Goal: Information Seeking & Learning: Learn about a topic

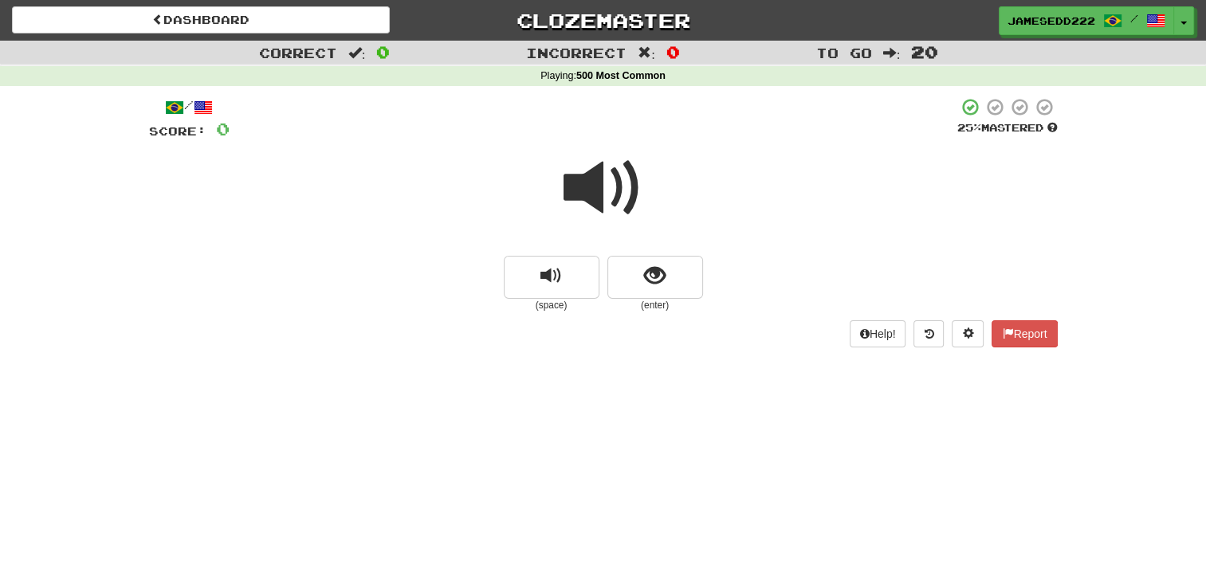
click at [622, 193] on span at bounding box center [604, 188] width 80 height 80
click at [618, 274] on button "show sentence" at bounding box center [655, 277] width 96 height 43
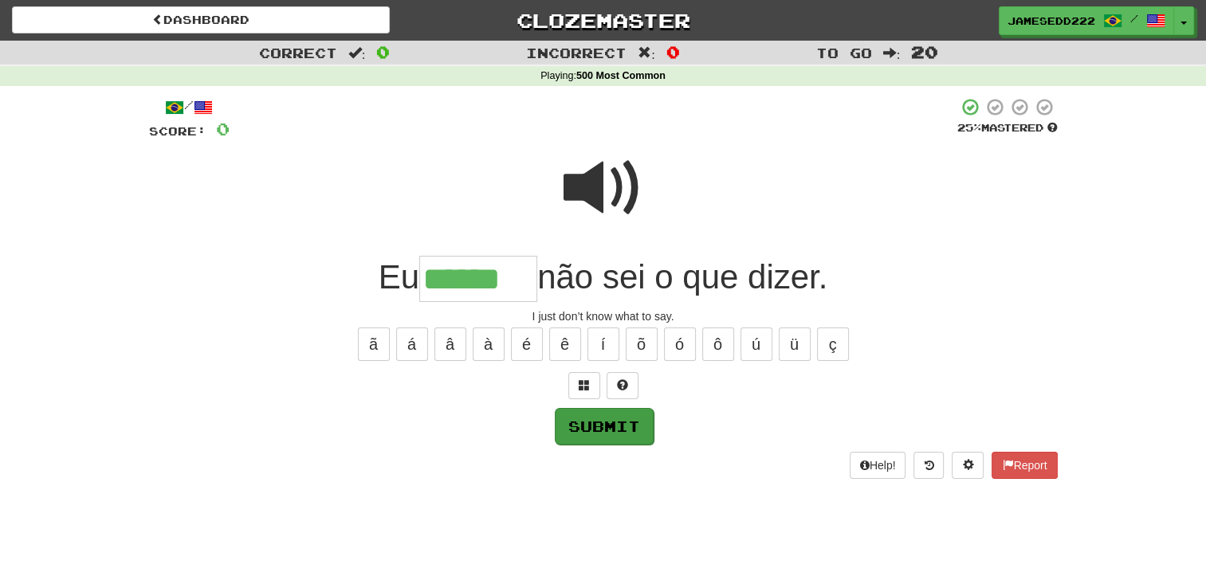
type input "******"
drag, startPoint x: 612, startPoint y: 441, endPoint x: 615, endPoint y: 433, distance: 8.6
click at [613, 438] on button "Submit" at bounding box center [603, 425] width 99 height 37
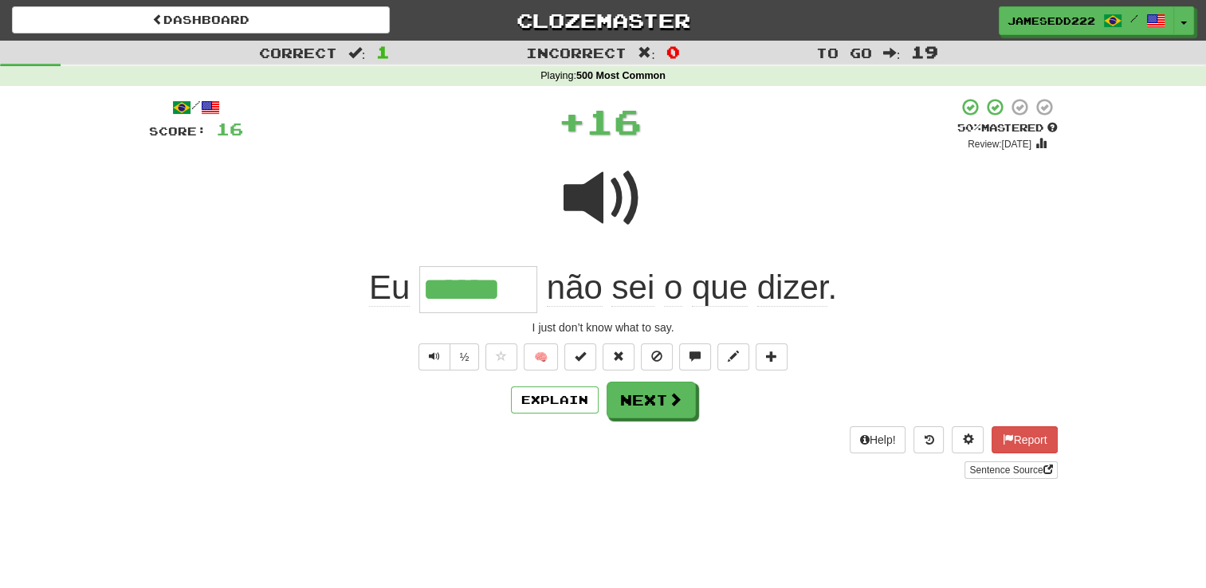
drag, startPoint x: 615, startPoint y: 433, endPoint x: 354, endPoint y: 552, distance: 287.5
click at [354, 552] on div "Dashboard Clozemaster jamesedd222 / Toggle Dropdown Dashboard Leaderboard Activ…" at bounding box center [603, 294] width 1206 height 588
click at [669, 400] on span at bounding box center [676, 400] width 14 height 14
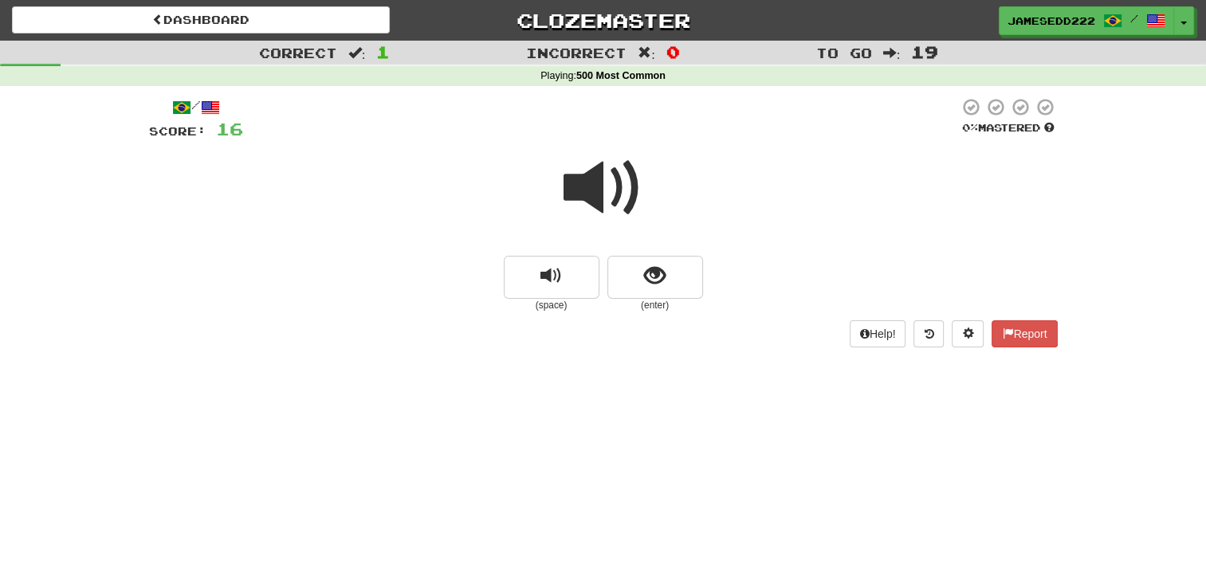
click at [617, 214] on span at bounding box center [604, 188] width 80 height 80
click at [615, 213] on span at bounding box center [604, 188] width 80 height 80
click at [606, 237] on div at bounding box center [603, 199] width 909 height 114
click at [651, 280] on span "show sentence" at bounding box center [655, 276] width 22 height 22
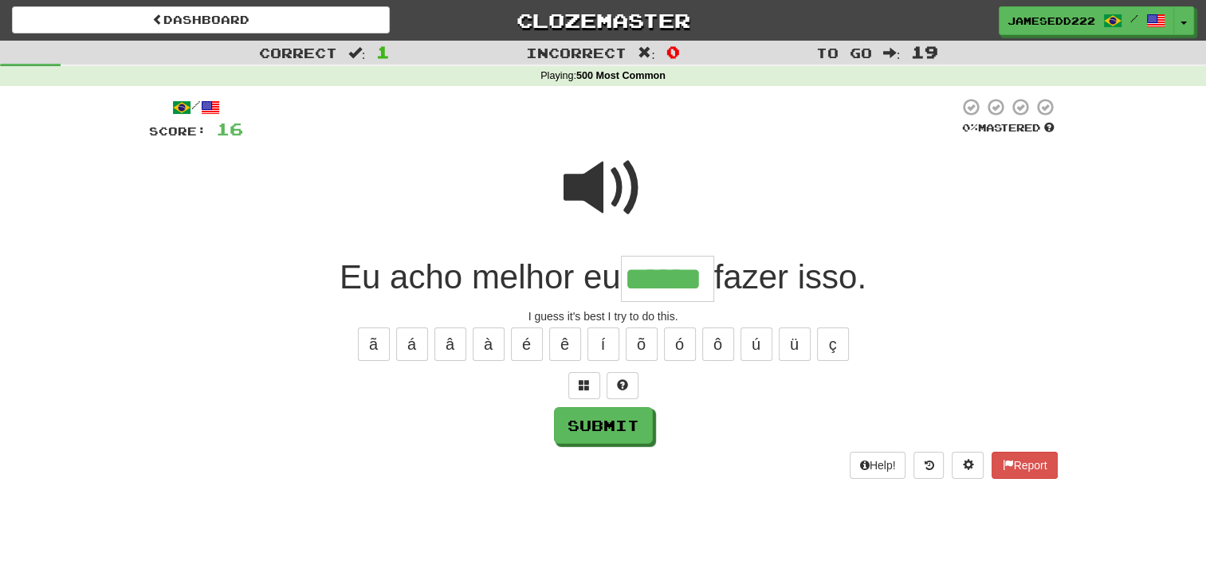
type input "******"
click at [609, 454] on div "Help! Report" at bounding box center [603, 465] width 909 height 27
click at [611, 426] on button "Submit" at bounding box center [604, 426] width 99 height 37
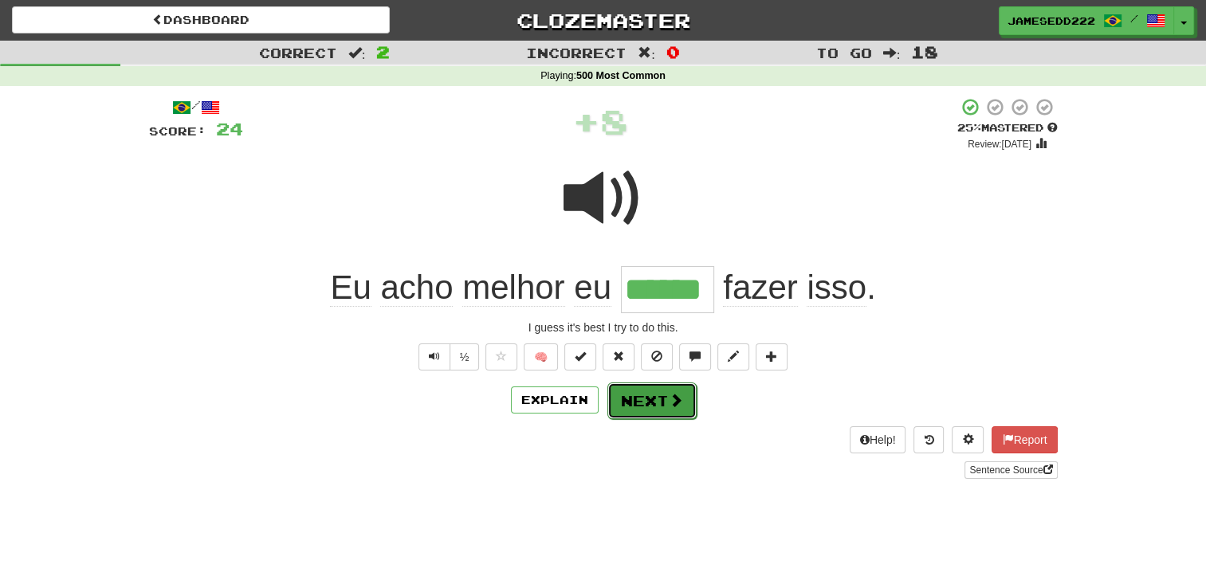
click at [676, 410] on button "Next" at bounding box center [651, 401] width 89 height 37
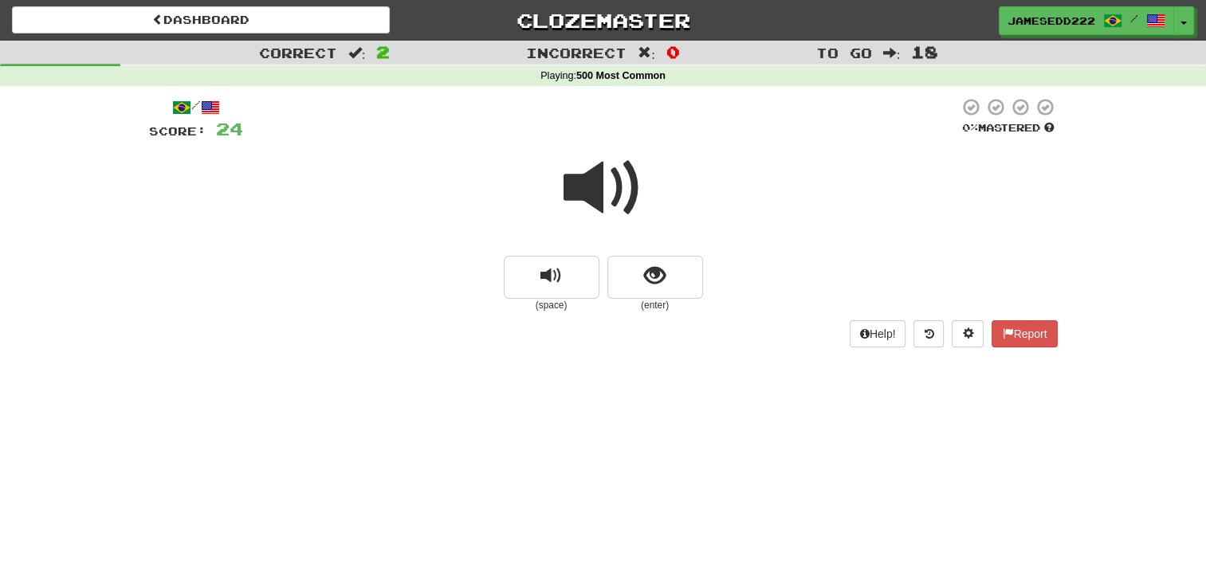
click at [598, 180] on span at bounding box center [604, 188] width 80 height 80
click at [663, 285] on span "show sentence" at bounding box center [655, 276] width 22 height 22
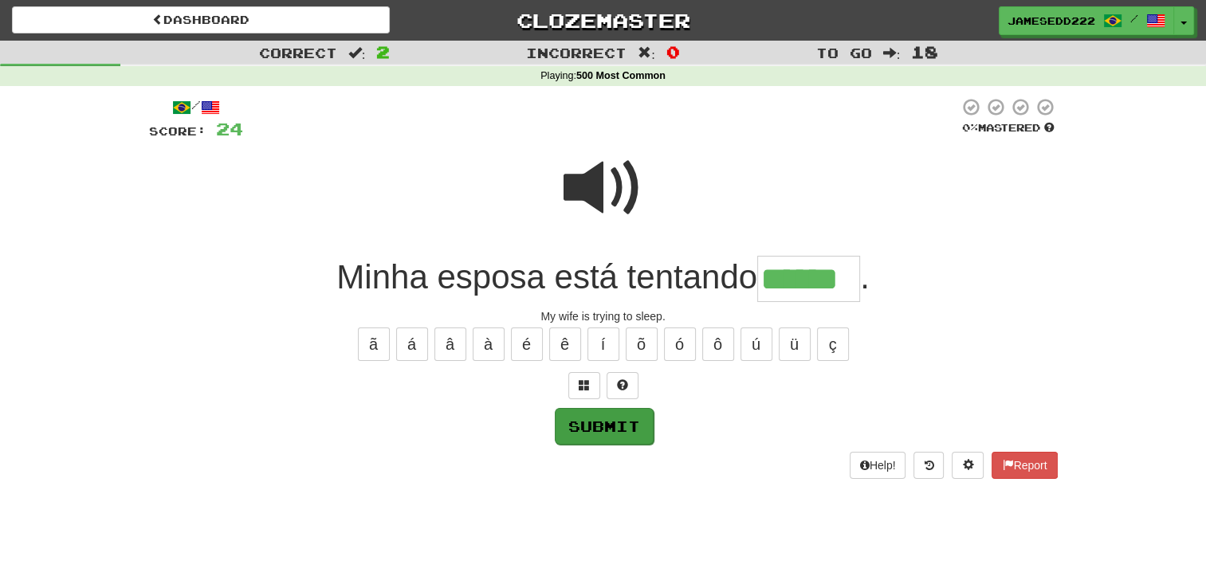
type input "******"
click at [566, 417] on button "Submit" at bounding box center [604, 426] width 99 height 37
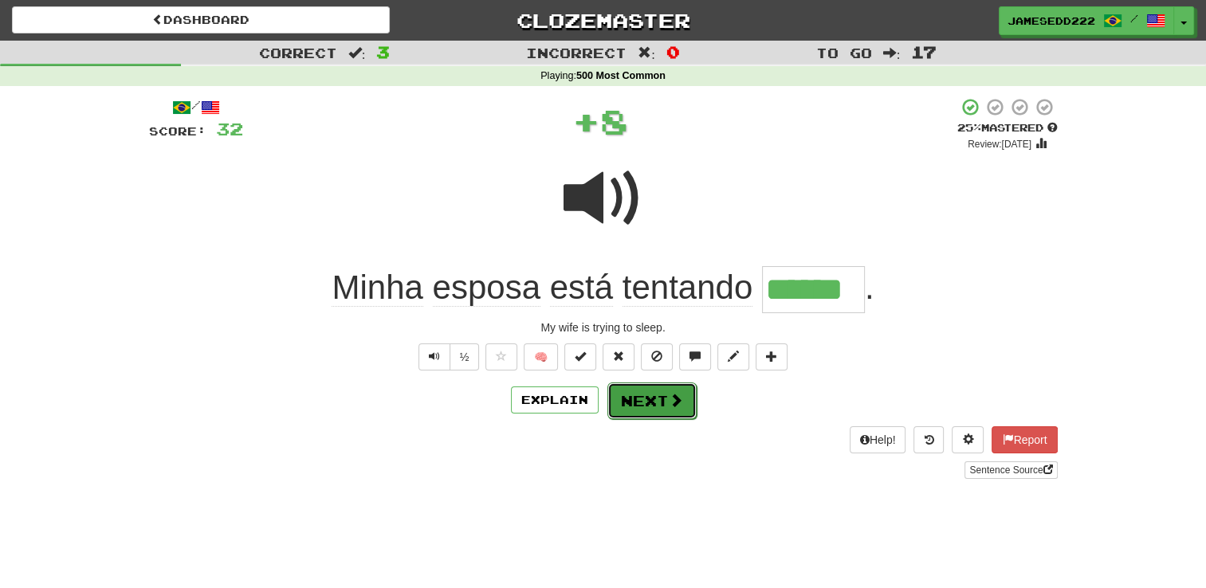
click at [651, 410] on button "Next" at bounding box center [651, 401] width 89 height 37
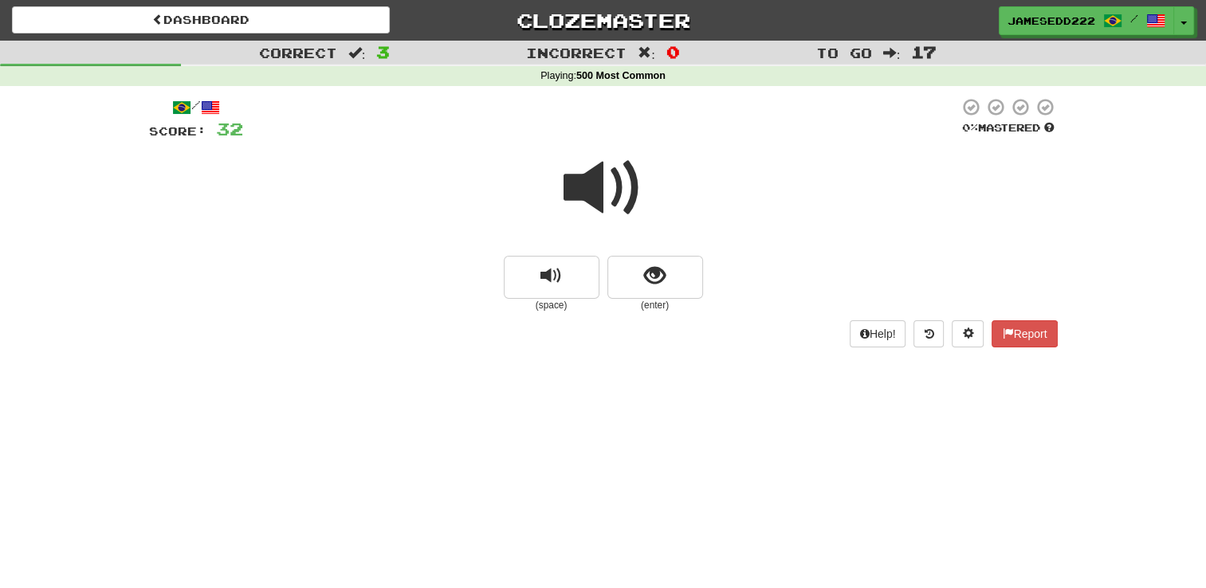
click at [594, 177] on span at bounding box center [604, 188] width 80 height 80
click at [593, 183] on span at bounding box center [604, 188] width 80 height 80
click at [652, 283] on span "show sentence" at bounding box center [655, 276] width 22 height 22
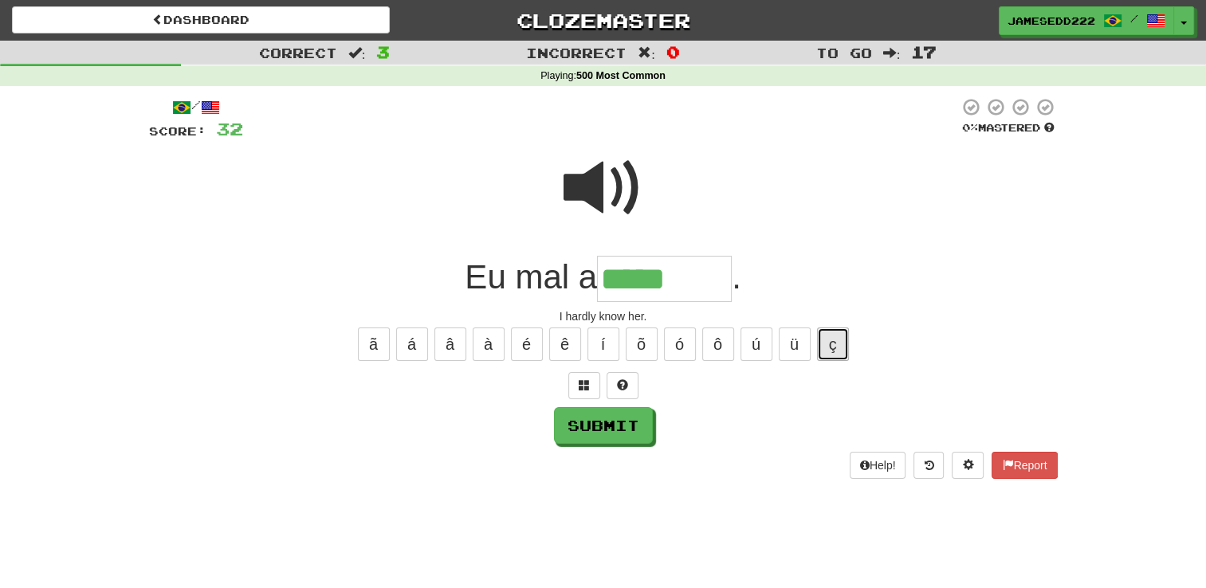
click at [824, 355] on button "ç" at bounding box center [833, 344] width 32 height 33
type input "*******"
click at [608, 422] on button "Submit" at bounding box center [604, 426] width 99 height 37
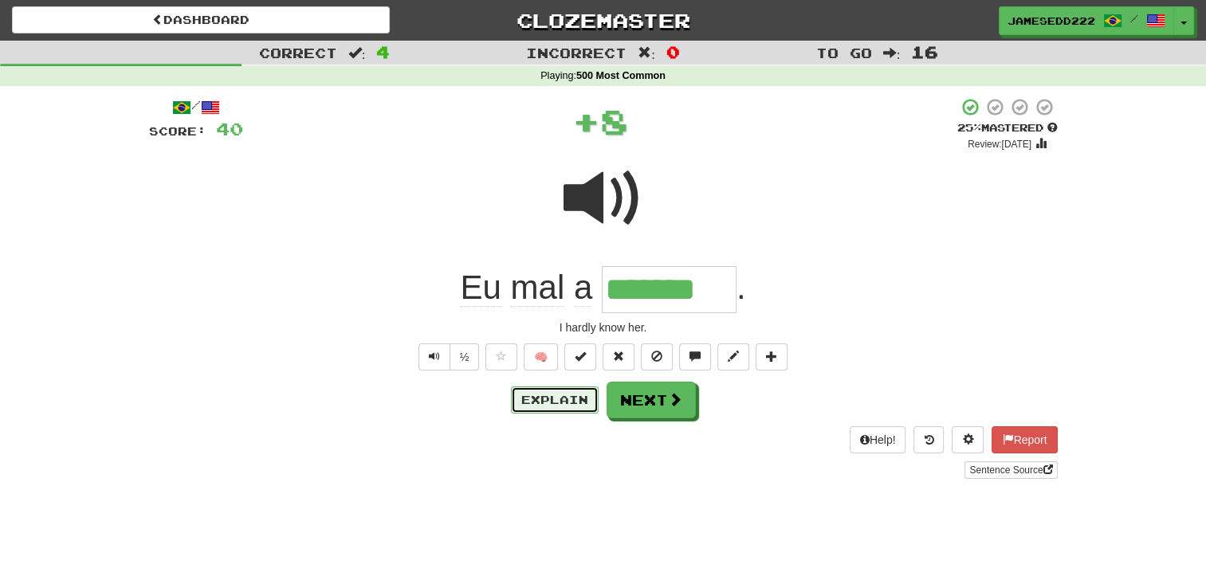
click at [549, 394] on button "Explain" at bounding box center [555, 400] width 88 height 27
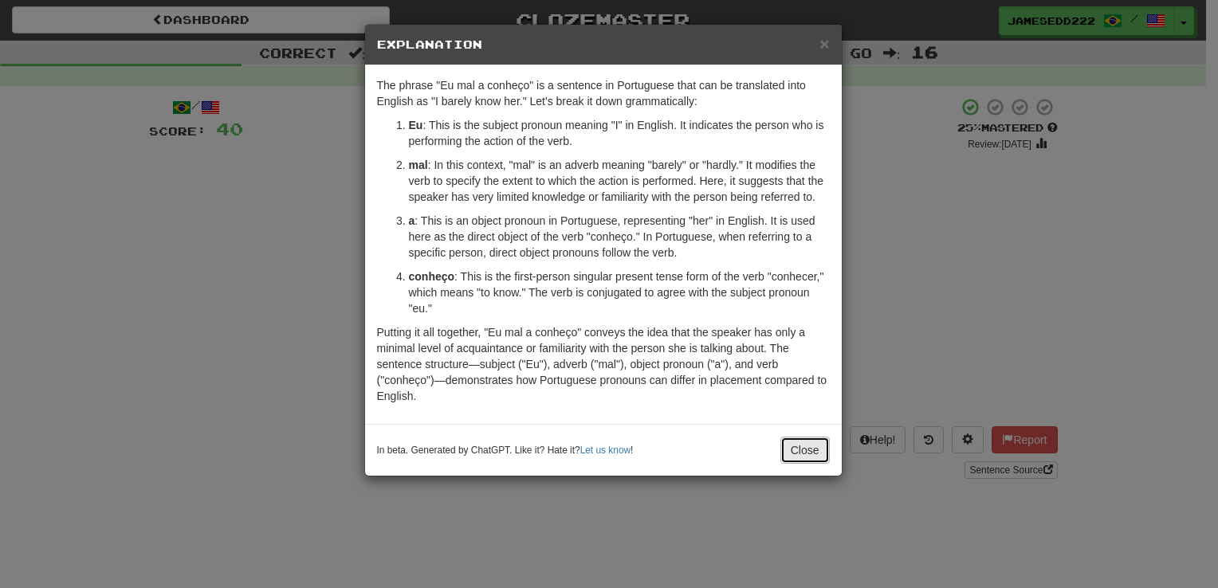
click at [807, 451] on button "Close" at bounding box center [804, 450] width 49 height 27
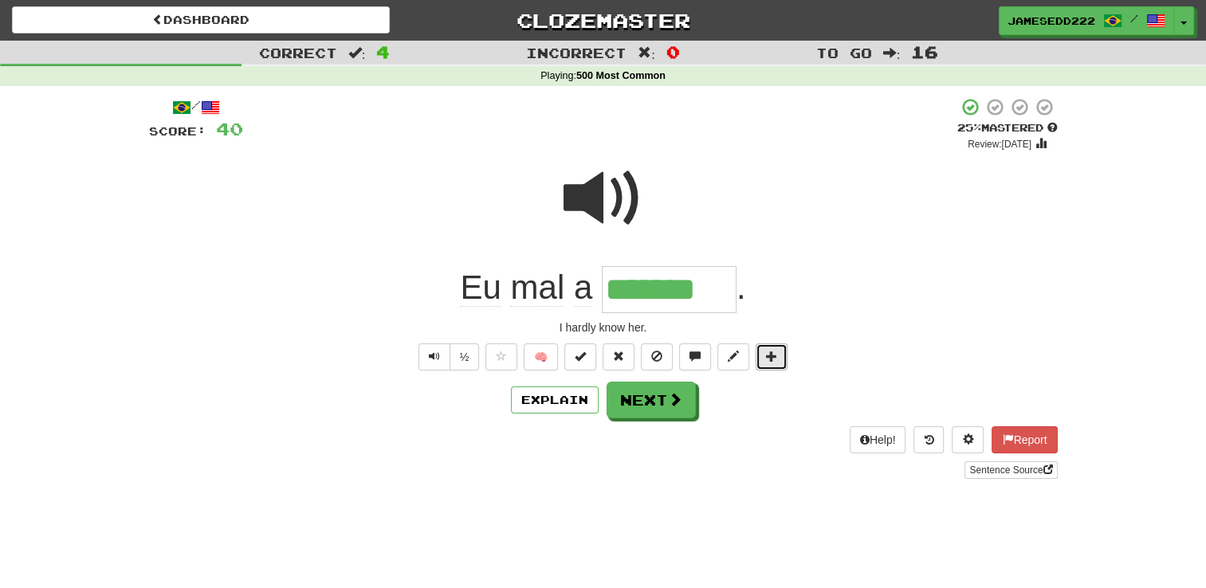
click at [769, 364] on button at bounding box center [772, 357] width 32 height 27
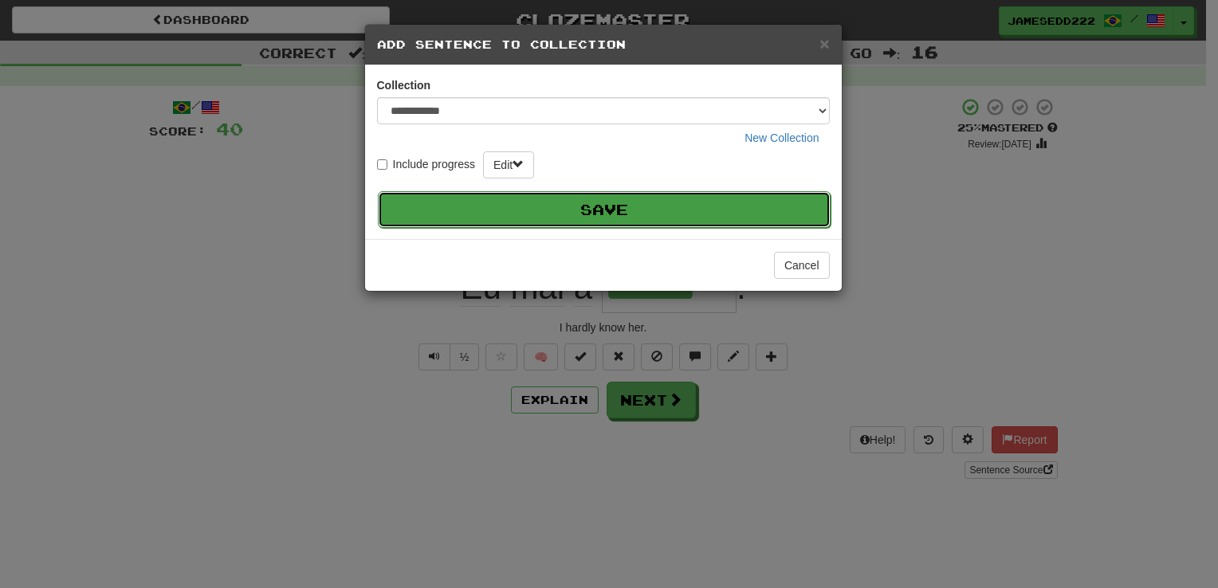
click at [614, 203] on button "Save" at bounding box center [604, 209] width 453 height 37
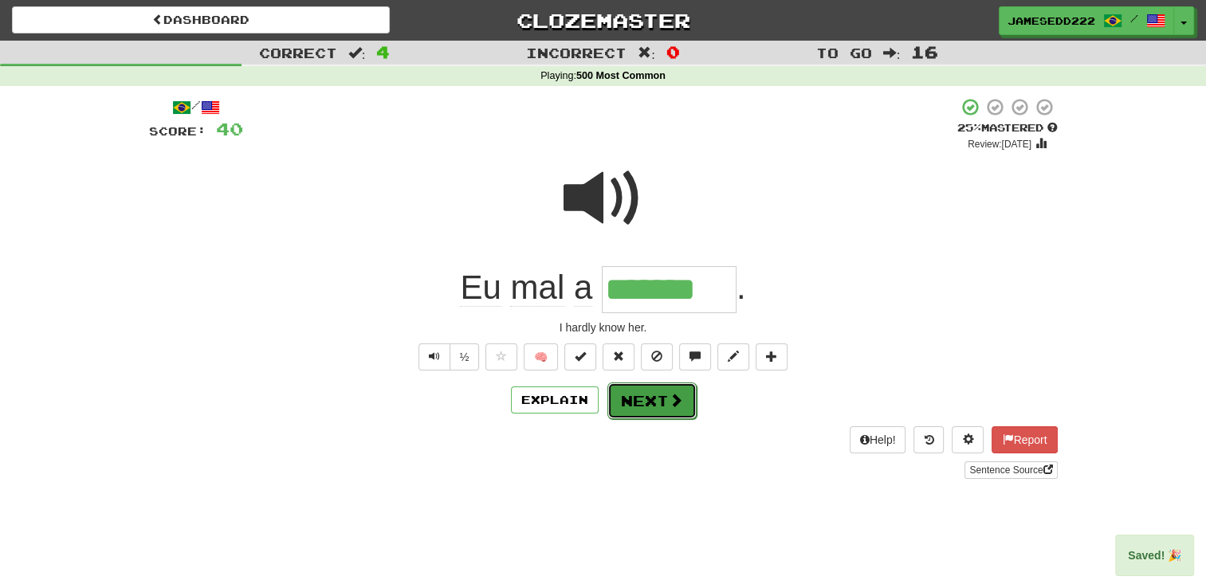
click at [658, 393] on button "Next" at bounding box center [651, 401] width 89 height 37
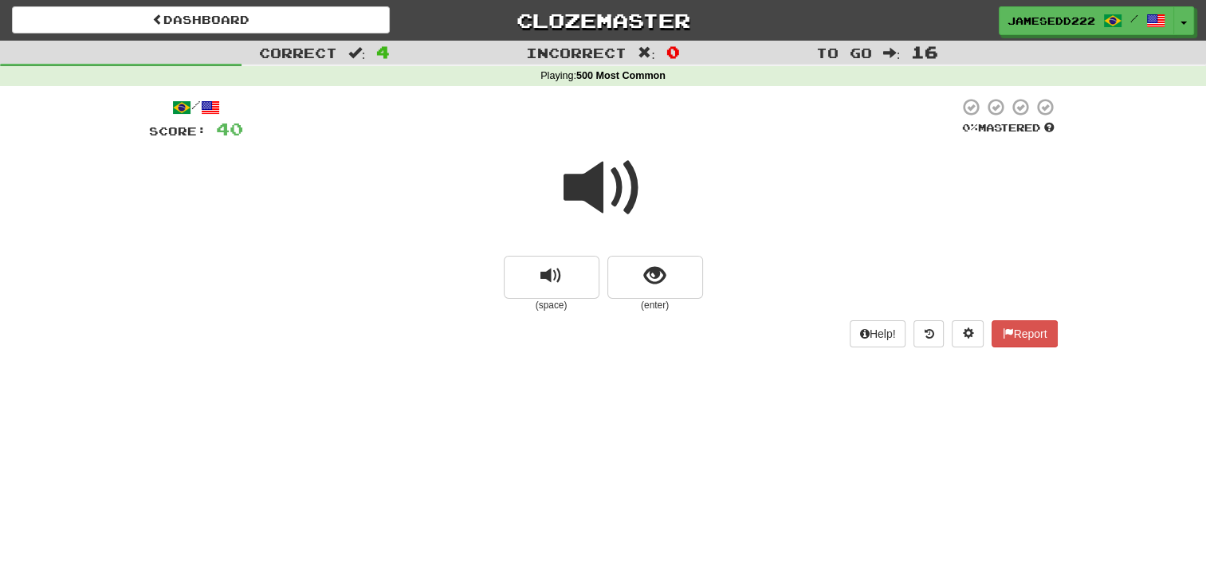
click at [593, 198] on span at bounding box center [604, 188] width 80 height 80
click at [621, 282] on button "show sentence" at bounding box center [655, 277] width 96 height 43
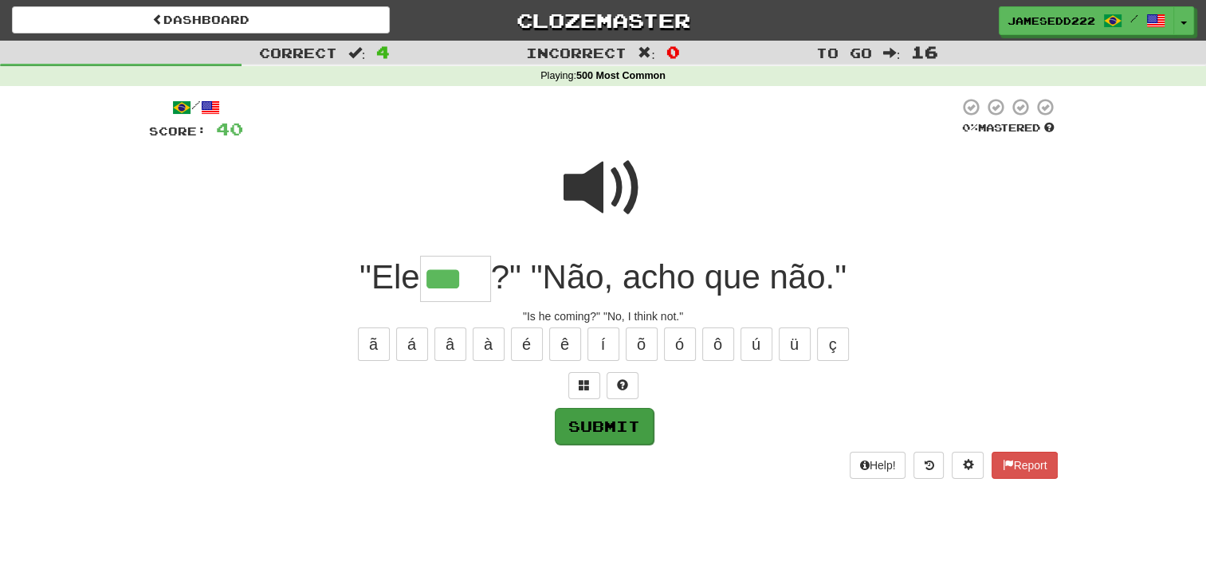
type input "***"
click at [636, 438] on button "Submit" at bounding box center [604, 426] width 99 height 37
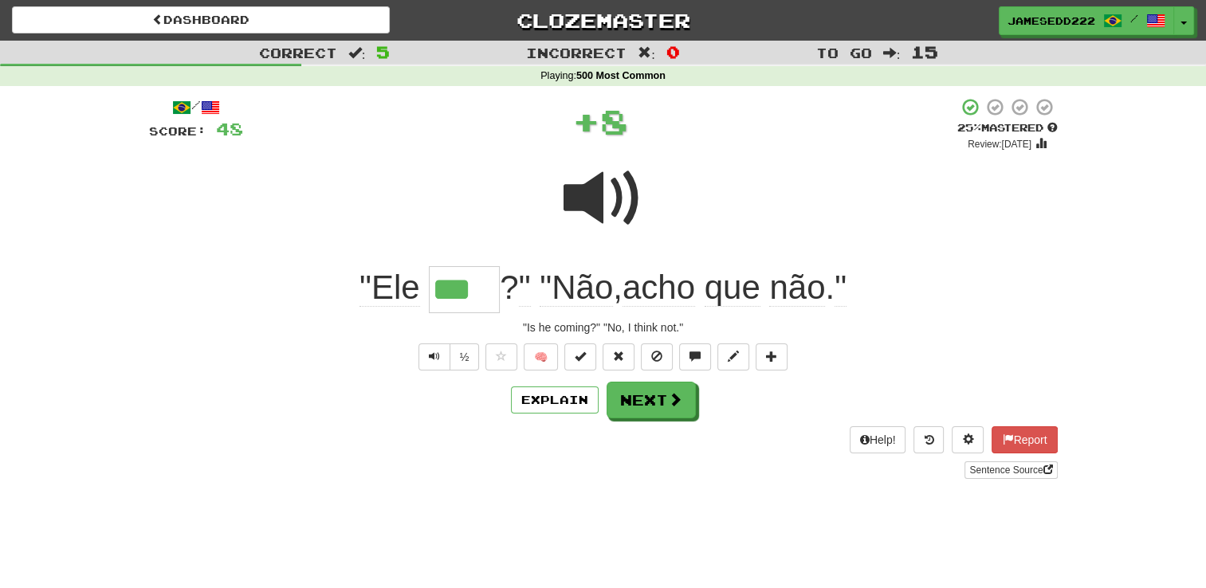
click at [569, 413] on div "Explain Next" at bounding box center [603, 400] width 909 height 37
click at [580, 403] on button "Explain" at bounding box center [555, 400] width 88 height 27
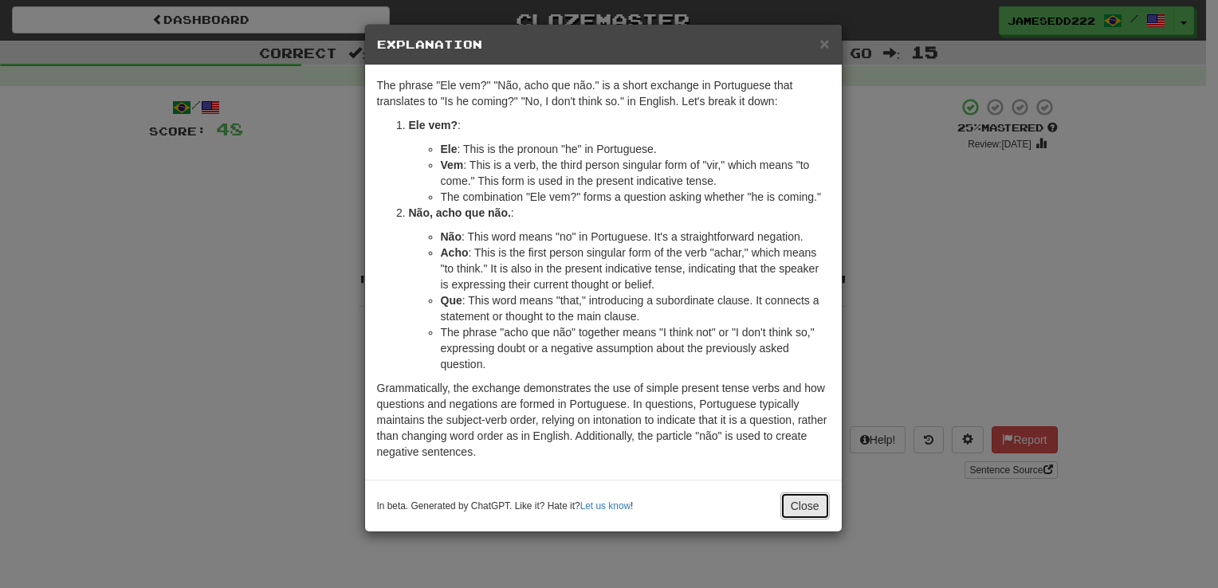
click at [801, 493] on button "Close" at bounding box center [804, 506] width 49 height 27
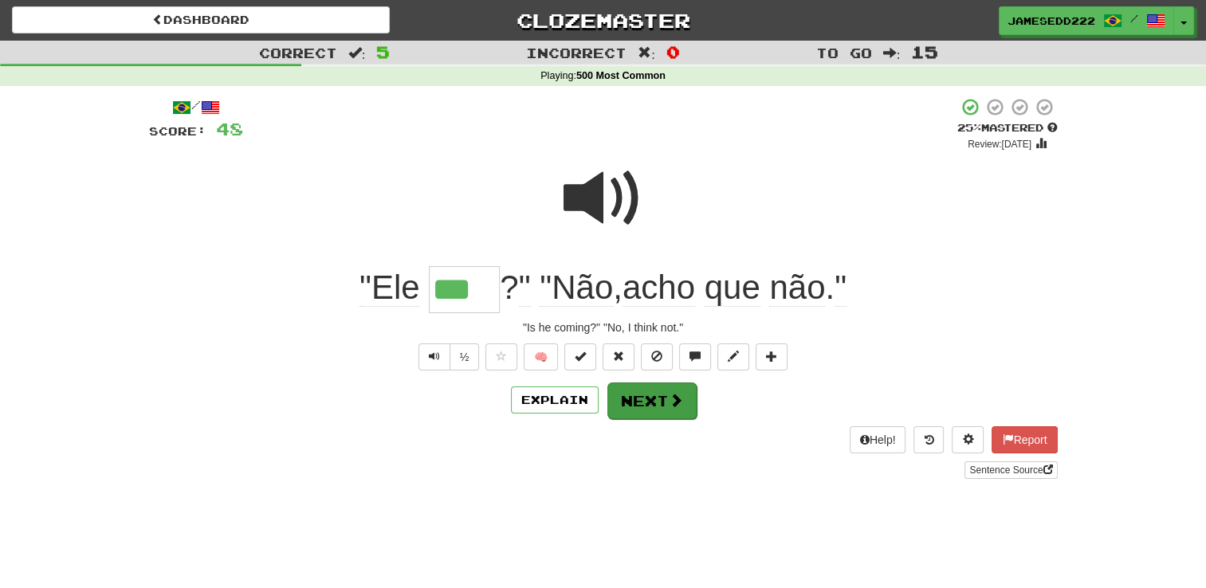
drag, startPoint x: 689, startPoint y: 402, endPoint x: 669, endPoint y: 406, distance: 21.3
click at [687, 402] on div "Explain Next" at bounding box center [603, 400] width 909 height 37
click at [666, 407] on button "Next" at bounding box center [651, 401] width 89 height 37
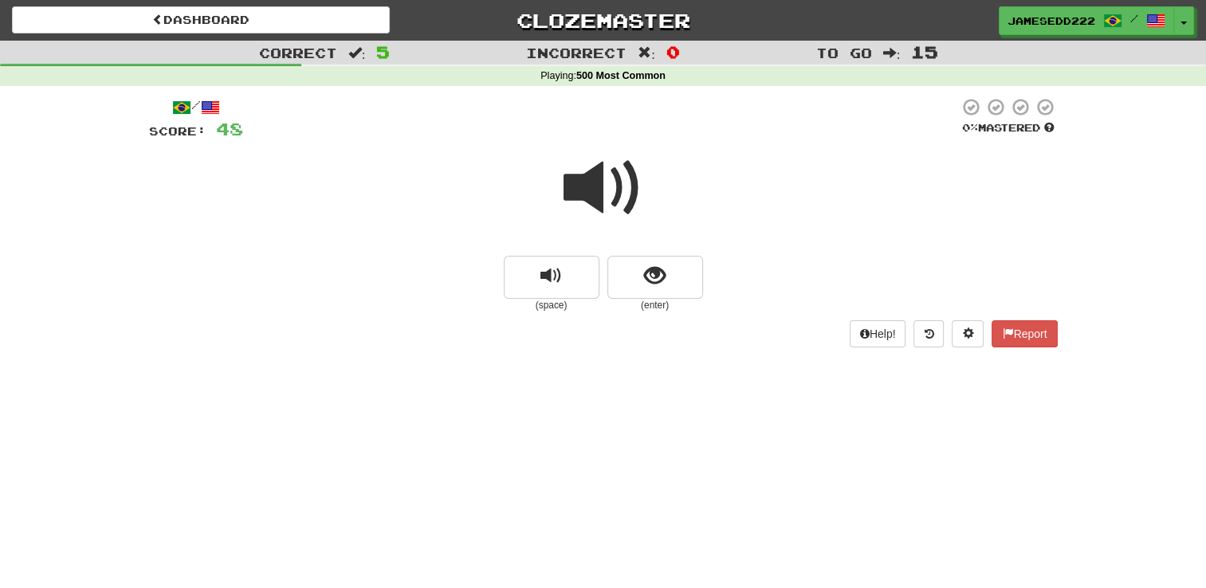
click at [579, 189] on span at bounding box center [604, 188] width 80 height 80
click at [583, 190] on span at bounding box center [604, 188] width 80 height 80
click at [586, 188] on span at bounding box center [604, 188] width 80 height 80
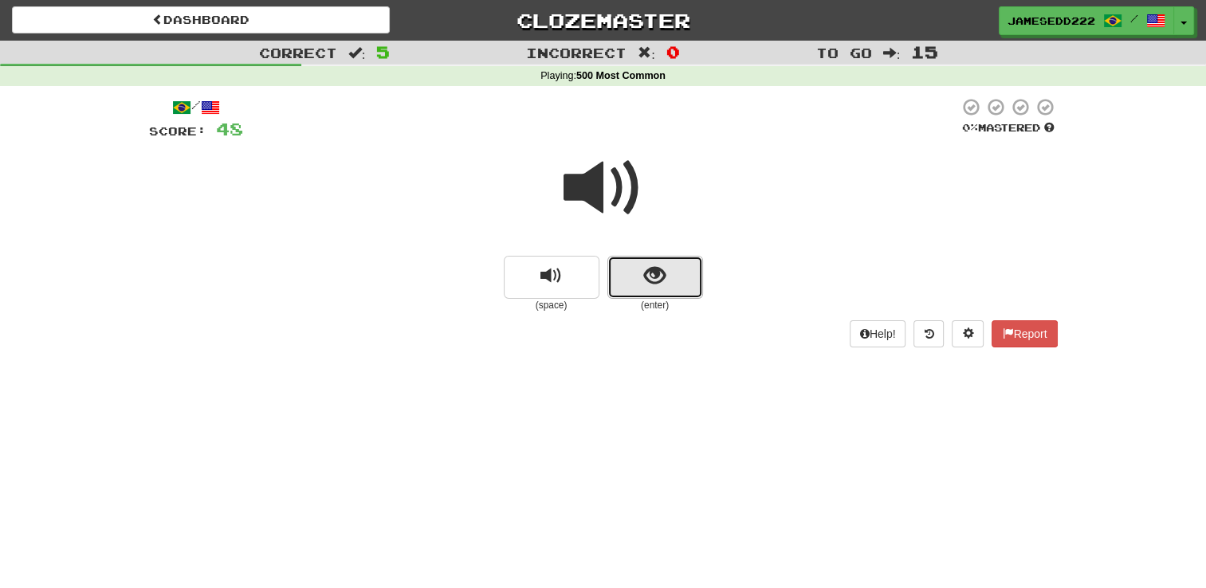
click at [670, 285] on button "show sentence" at bounding box center [655, 277] width 96 height 43
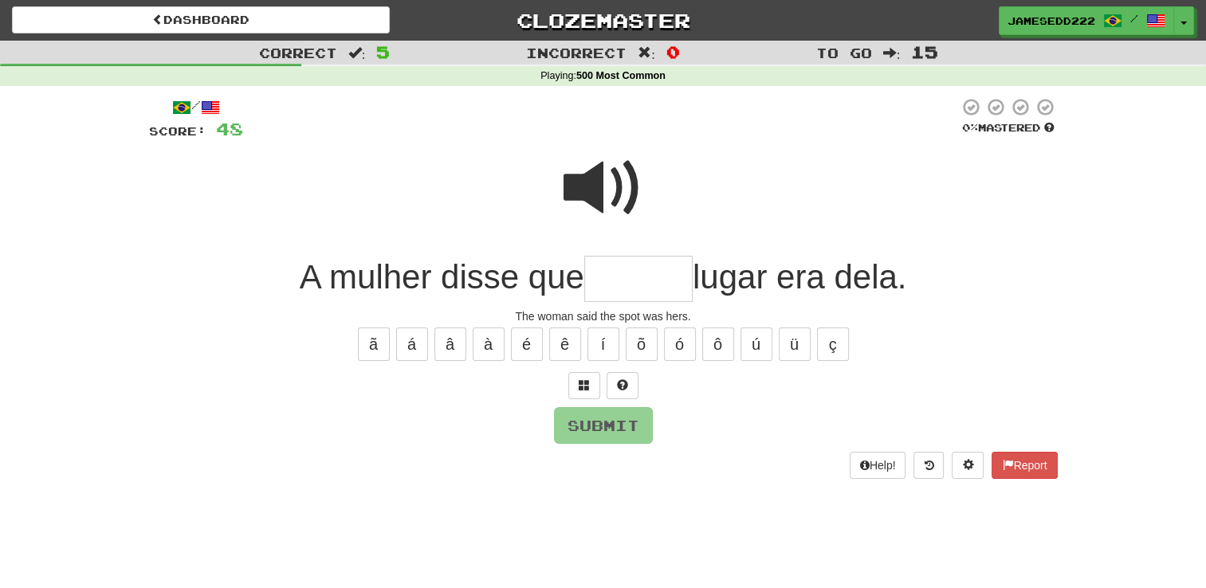
click at [624, 276] on input "text" at bounding box center [638, 279] width 108 height 47
click at [611, 186] on span at bounding box center [604, 188] width 80 height 80
click at [629, 284] on input "text" at bounding box center [638, 279] width 108 height 47
type input "******"
click at [611, 422] on button "Submit" at bounding box center [604, 426] width 99 height 37
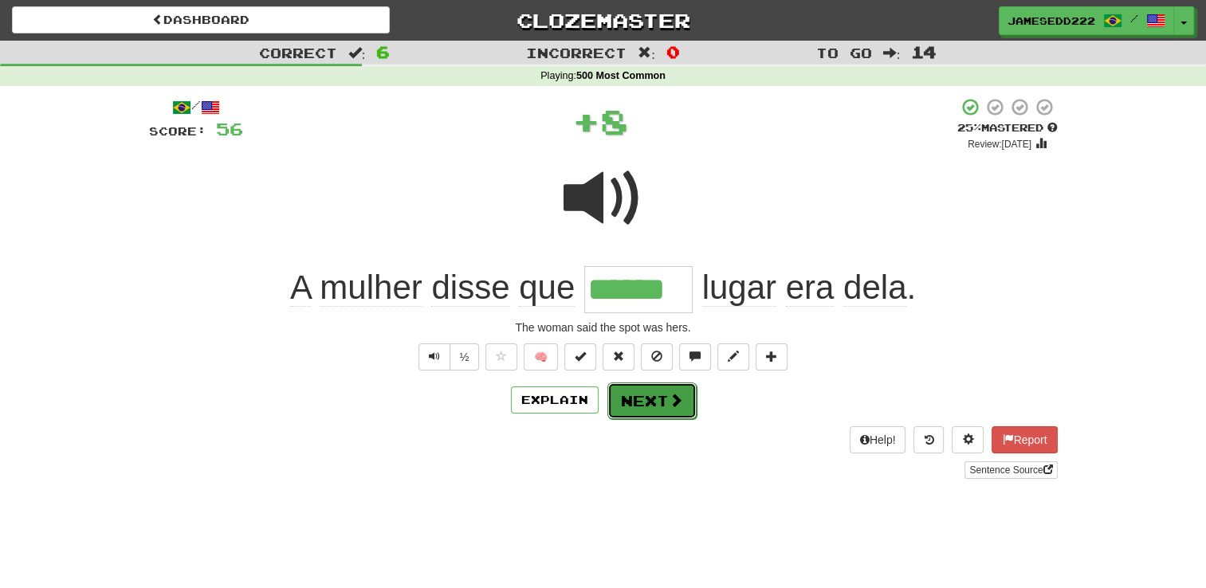
click at [635, 386] on button "Next" at bounding box center [651, 401] width 89 height 37
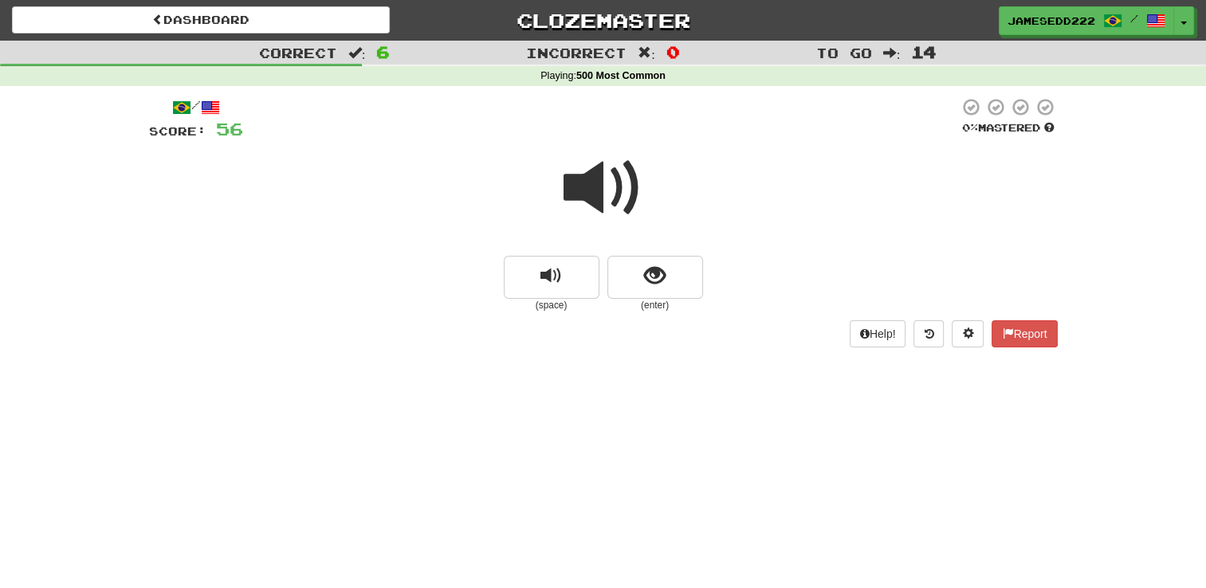
click at [573, 187] on span at bounding box center [604, 188] width 80 height 80
click at [634, 175] on span at bounding box center [604, 188] width 80 height 80
click at [674, 261] on button "show sentence" at bounding box center [655, 277] width 96 height 43
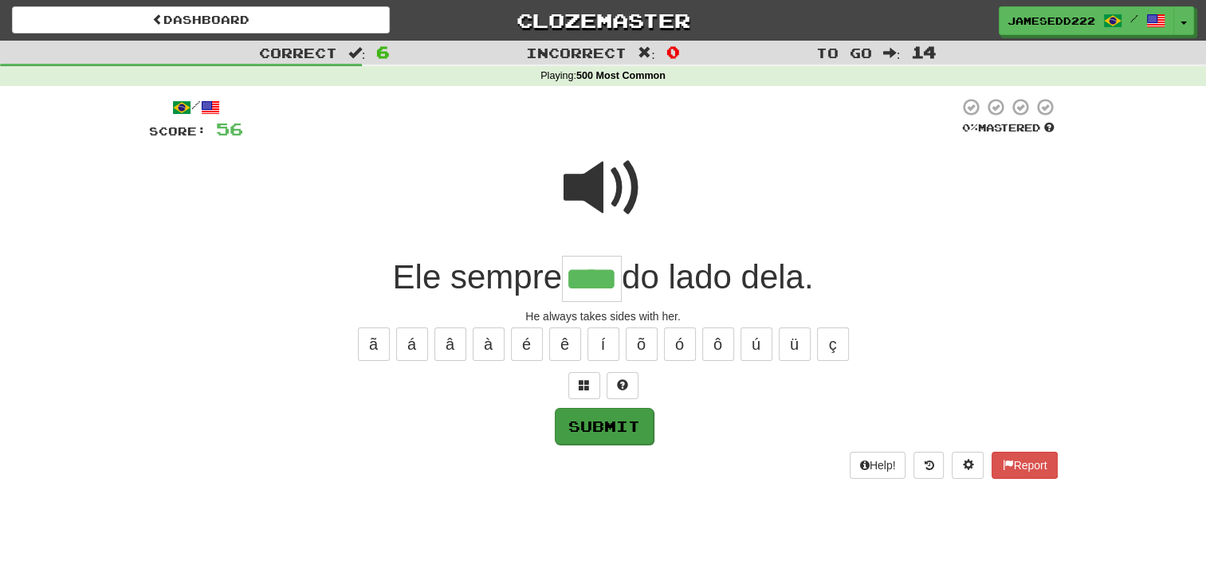
type input "****"
click at [604, 426] on button "Submit" at bounding box center [604, 426] width 99 height 37
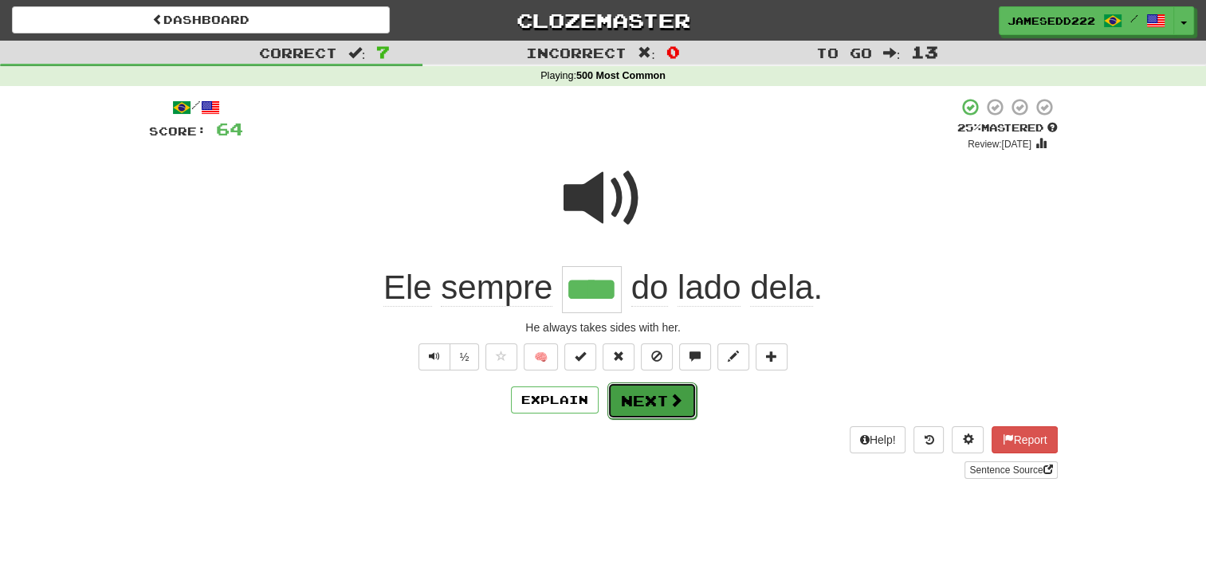
click at [637, 398] on button "Next" at bounding box center [651, 401] width 89 height 37
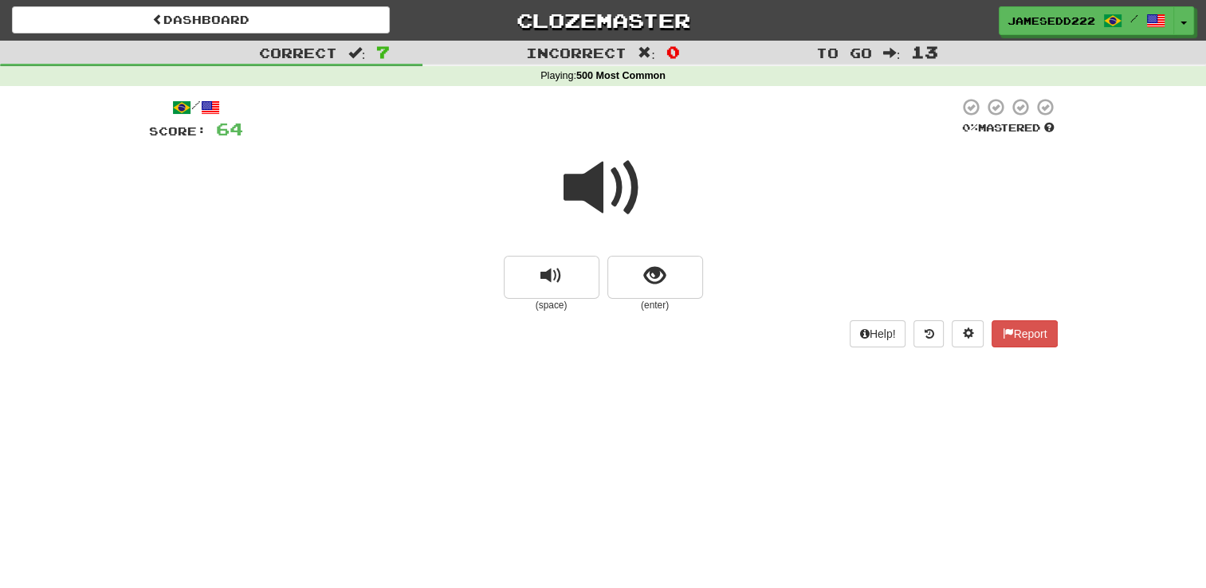
click at [593, 206] on span at bounding box center [604, 188] width 80 height 80
click at [614, 167] on span at bounding box center [604, 188] width 80 height 80
click at [648, 265] on span "show sentence" at bounding box center [655, 276] width 22 height 22
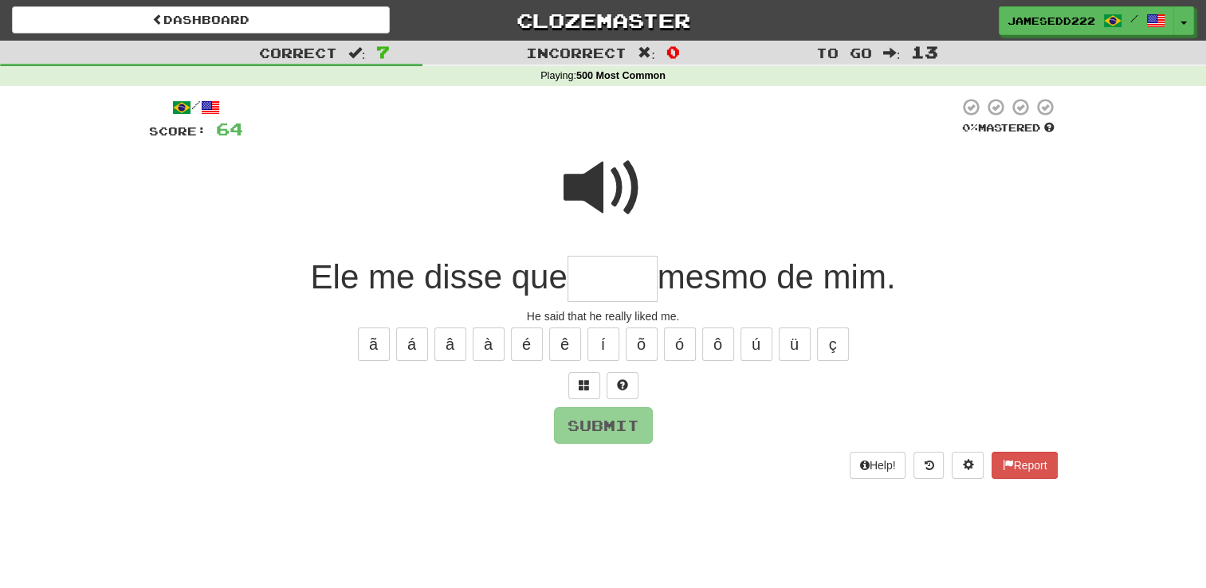
click at [626, 286] on input "text" at bounding box center [612, 279] width 90 height 47
type input "*****"
click at [595, 422] on button "Submit" at bounding box center [604, 426] width 99 height 37
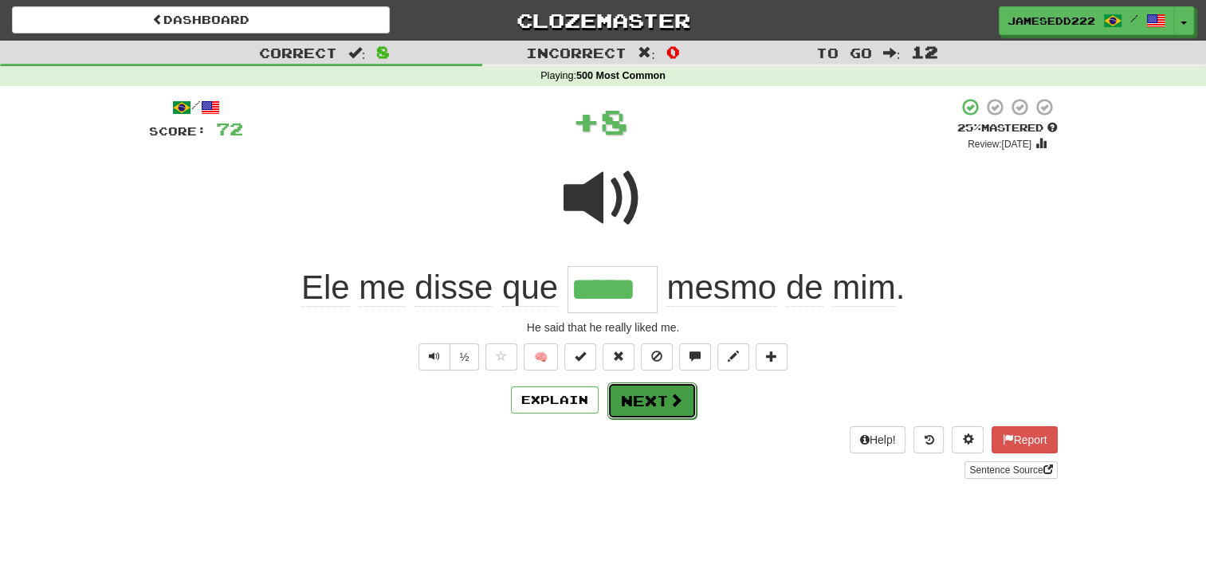
click at [649, 410] on button "Next" at bounding box center [651, 401] width 89 height 37
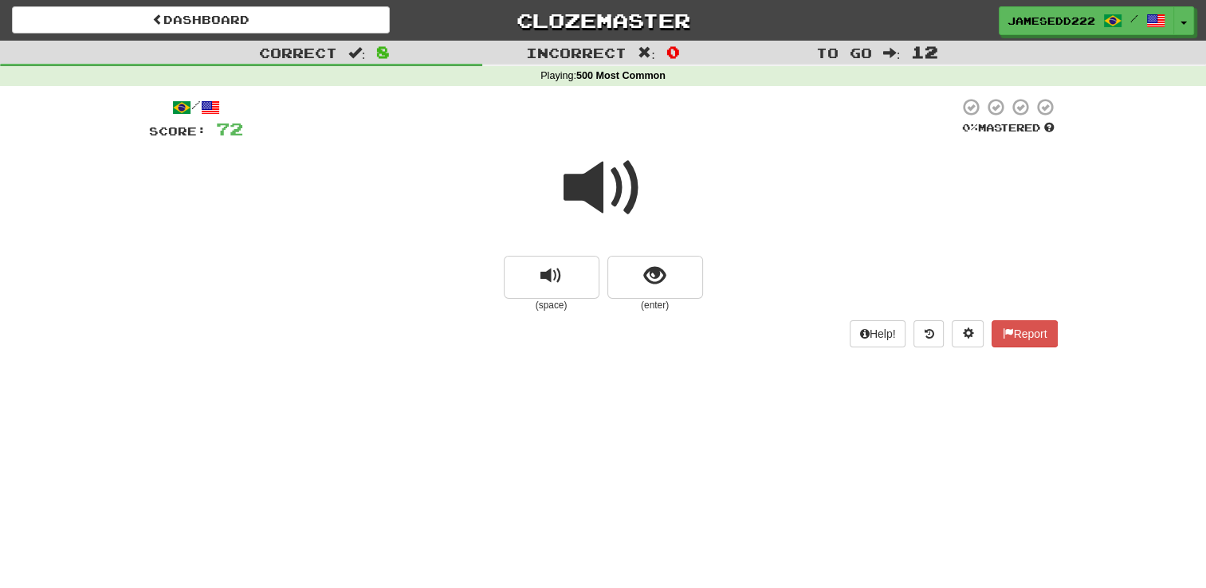
click at [622, 190] on span at bounding box center [604, 188] width 80 height 80
click at [577, 187] on span at bounding box center [604, 188] width 80 height 80
click at [657, 278] on span "show sentence" at bounding box center [655, 276] width 22 height 22
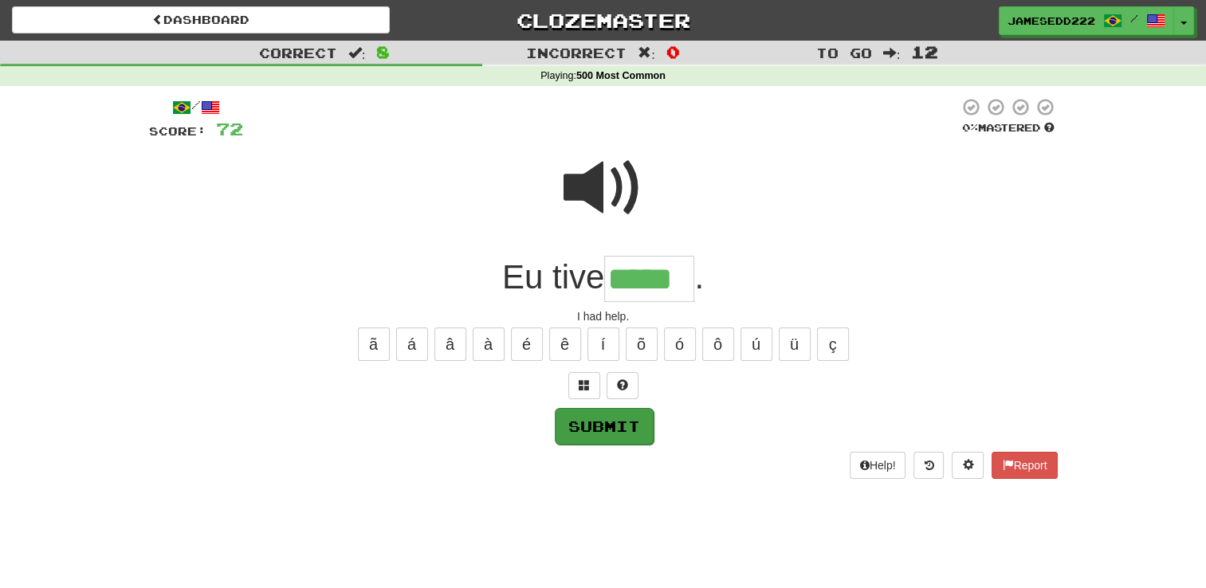
type input "*****"
click at [611, 434] on button "Submit" at bounding box center [604, 426] width 99 height 37
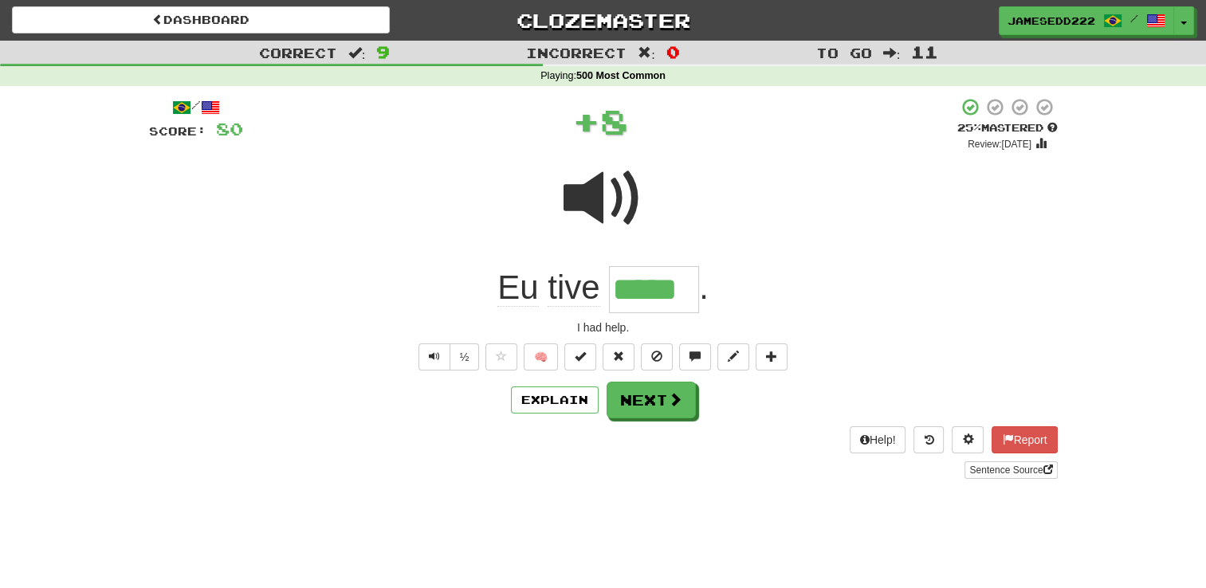
click at [576, 187] on span at bounding box center [604, 199] width 80 height 80
click at [657, 402] on button "Next" at bounding box center [651, 401] width 89 height 37
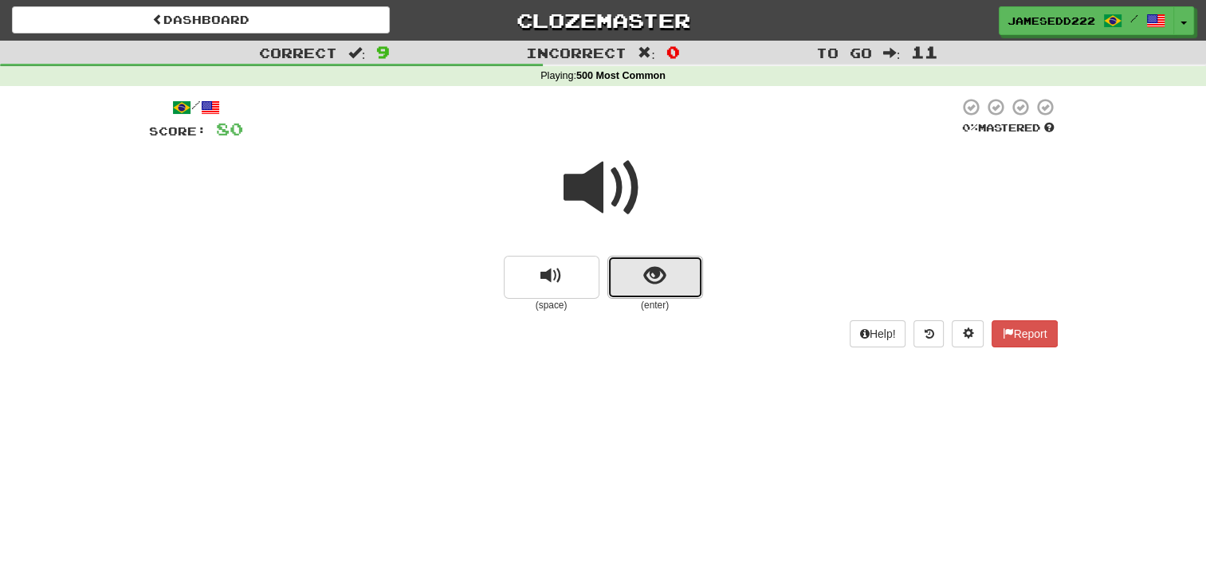
click at [655, 273] on span "show sentence" at bounding box center [655, 276] width 22 height 22
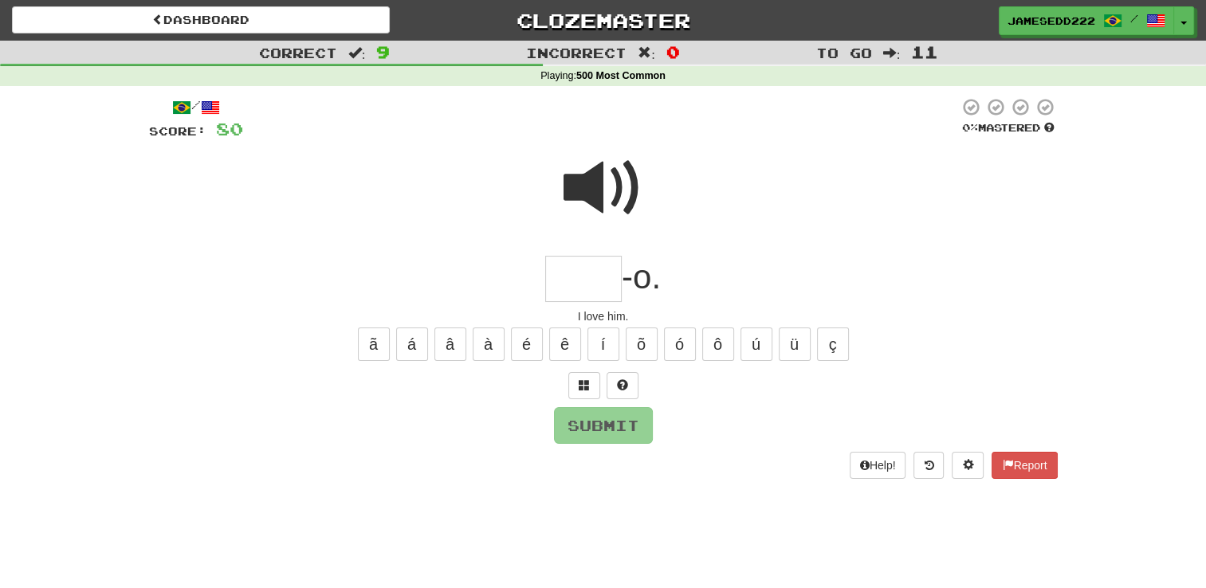
drag, startPoint x: 655, startPoint y: 273, endPoint x: 567, endPoint y: 285, distance: 89.4
click at [567, 285] on input "text" at bounding box center [583, 279] width 77 height 47
click at [591, 409] on button "Submit" at bounding box center [604, 426] width 99 height 37
type input "***"
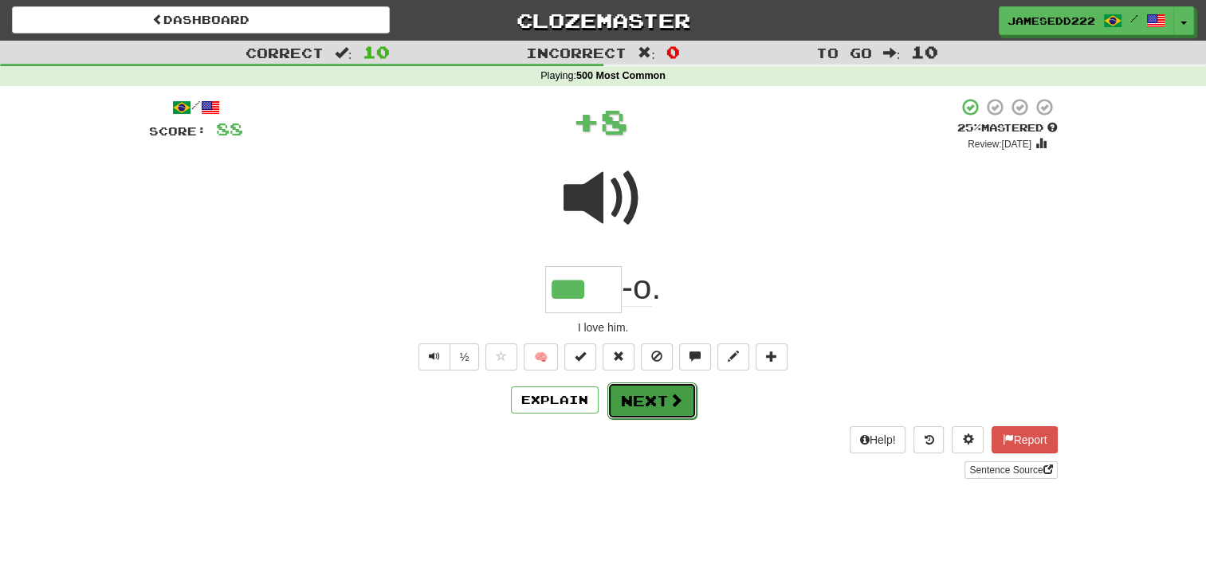
click at [664, 406] on button "Next" at bounding box center [651, 401] width 89 height 37
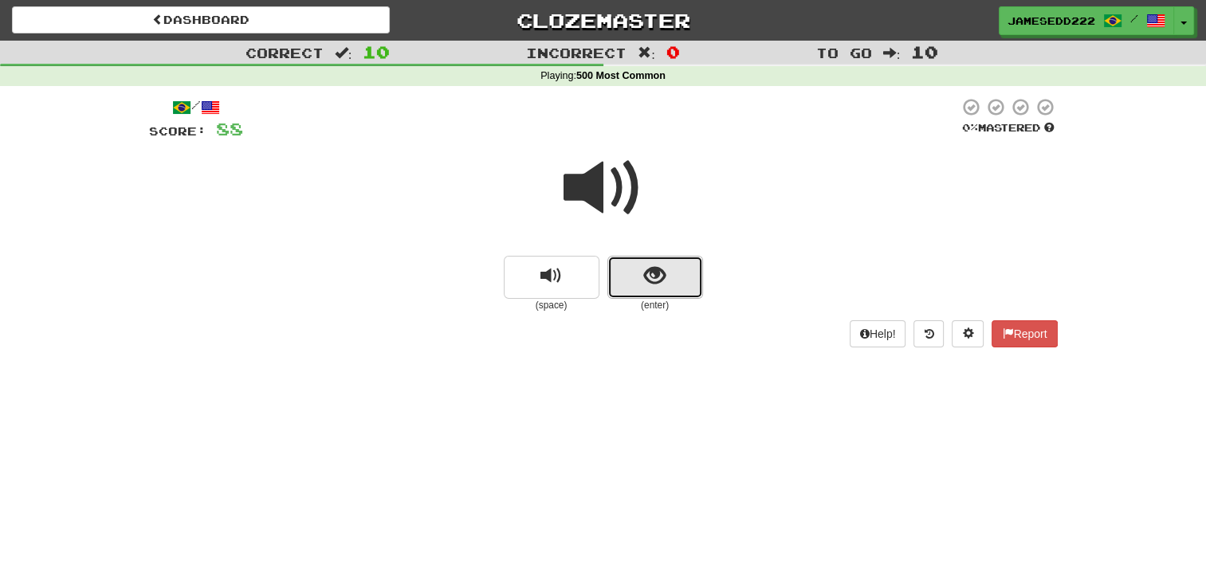
click at [670, 281] on button "show sentence" at bounding box center [655, 277] width 96 height 43
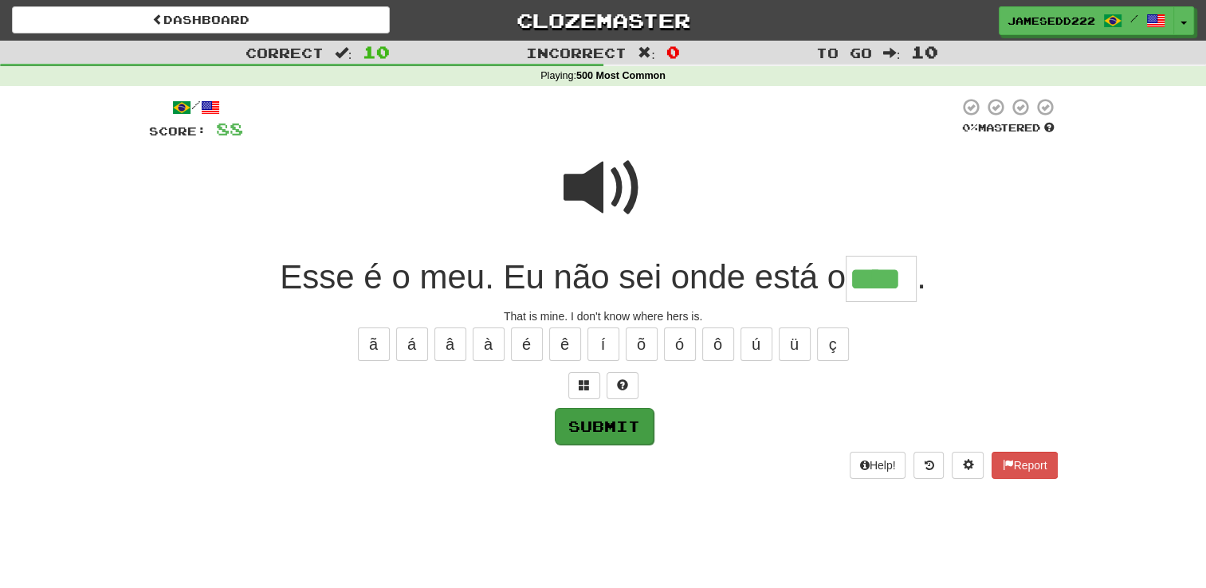
type input "****"
click at [626, 426] on button "Submit" at bounding box center [604, 426] width 99 height 37
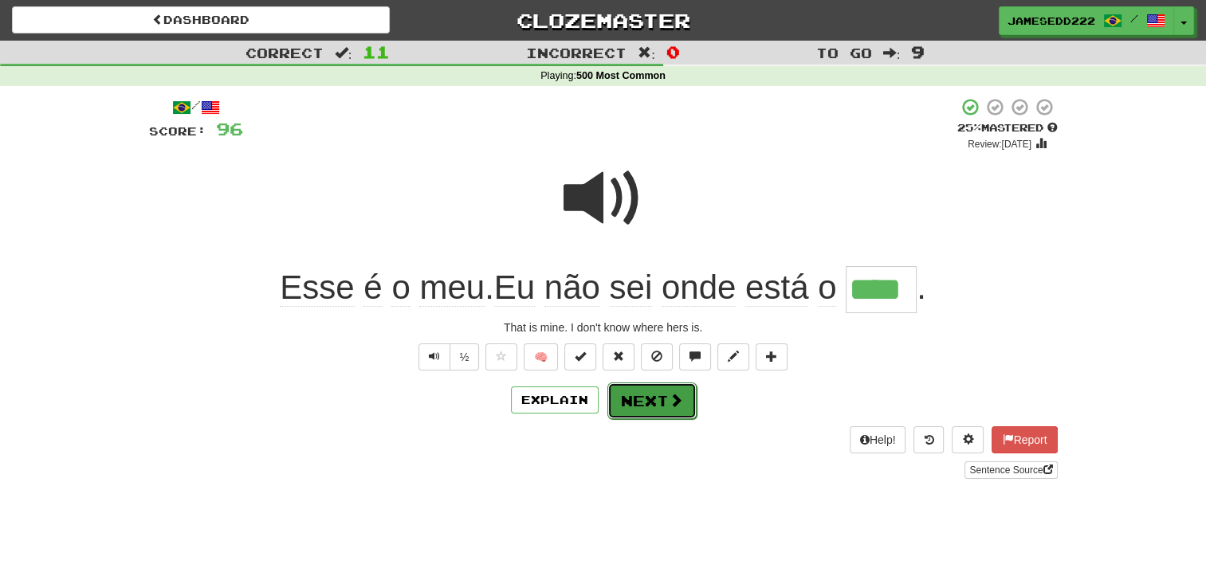
click at [648, 403] on button "Next" at bounding box center [651, 401] width 89 height 37
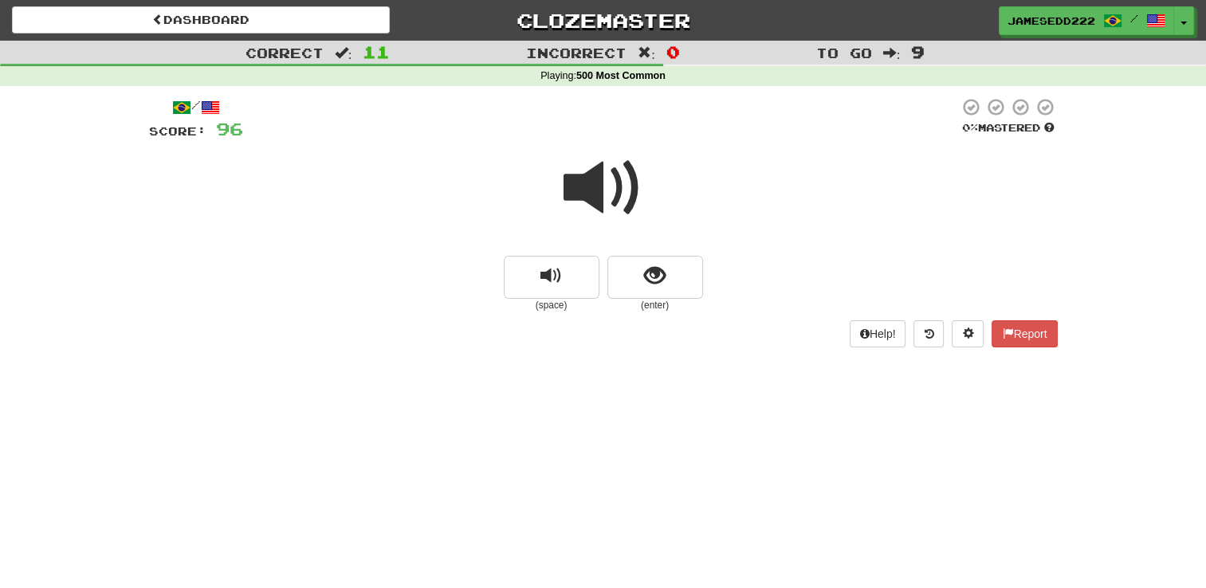
click at [575, 177] on span at bounding box center [604, 188] width 80 height 80
click at [634, 164] on span at bounding box center [604, 188] width 80 height 80
click at [673, 276] on button "show sentence" at bounding box center [655, 277] width 96 height 43
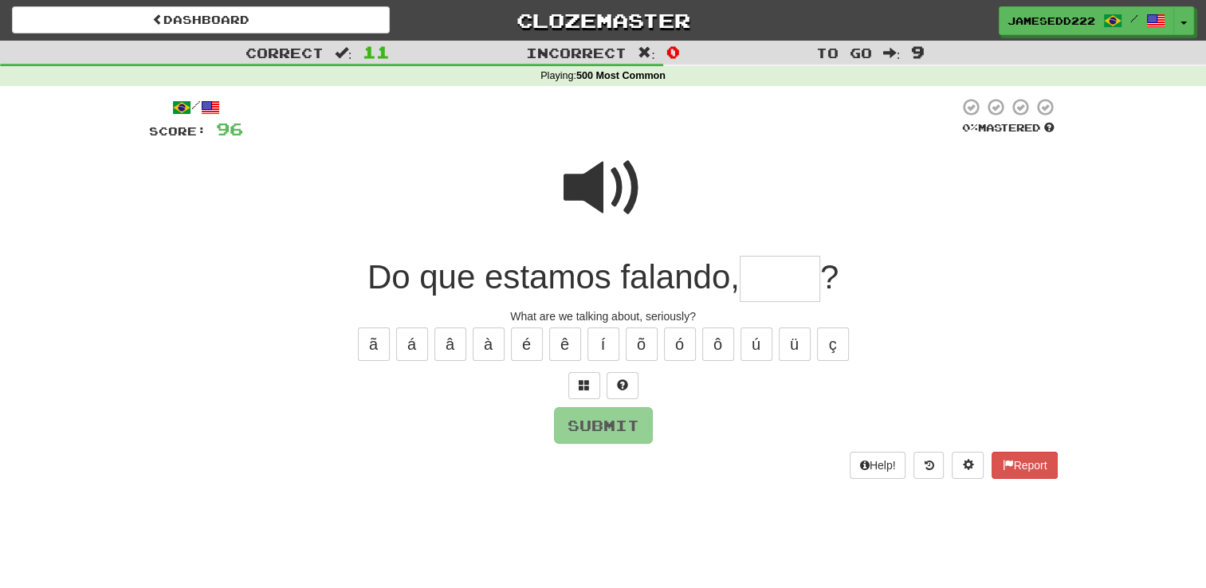
click at [784, 287] on input "text" at bounding box center [780, 279] width 81 height 47
click at [536, 343] on button "é" at bounding box center [527, 344] width 32 height 33
type input "*****"
click at [638, 408] on button "Submit" at bounding box center [604, 426] width 99 height 37
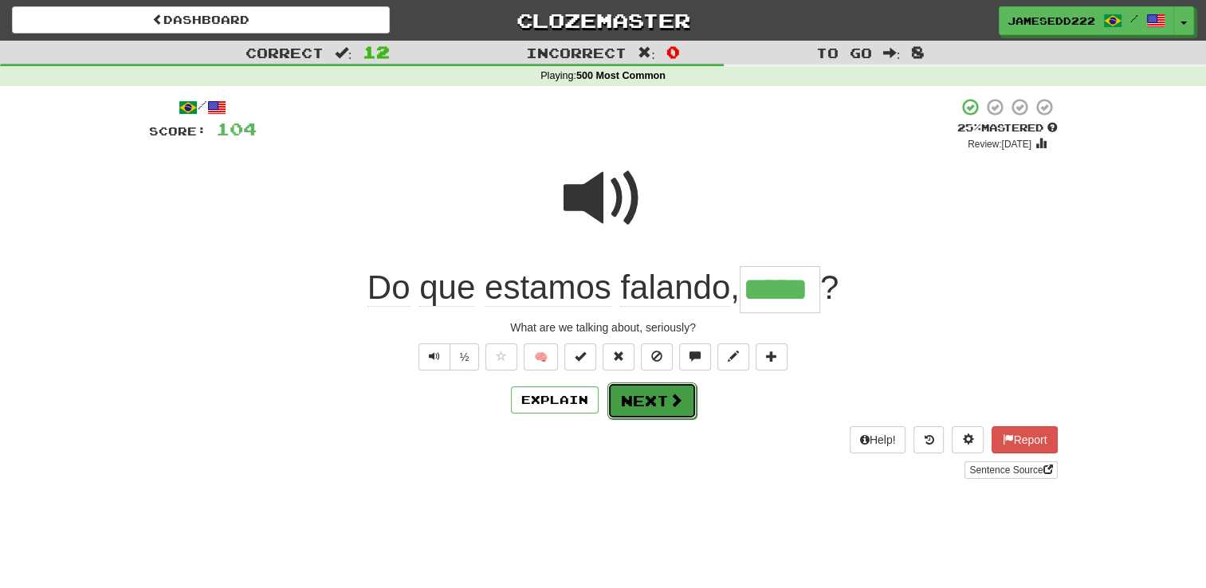
click at [669, 406] on span at bounding box center [676, 400] width 14 height 14
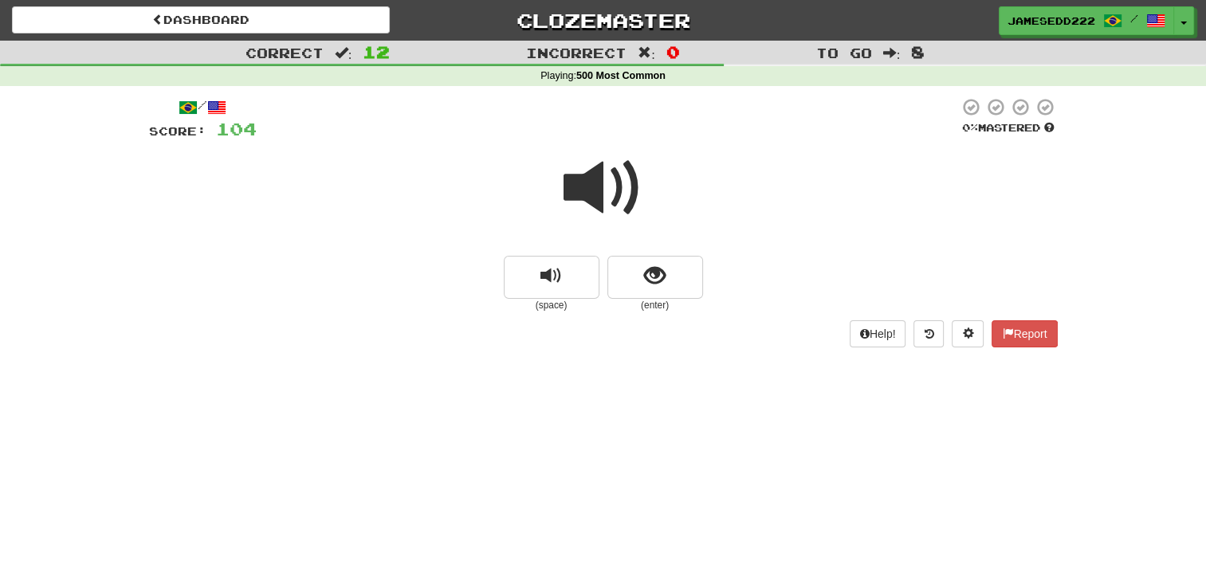
click at [615, 197] on span at bounding box center [604, 188] width 80 height 80
click at [612, 277] on button "show sentence" at bounding box center [655, 277] width 96 height 43
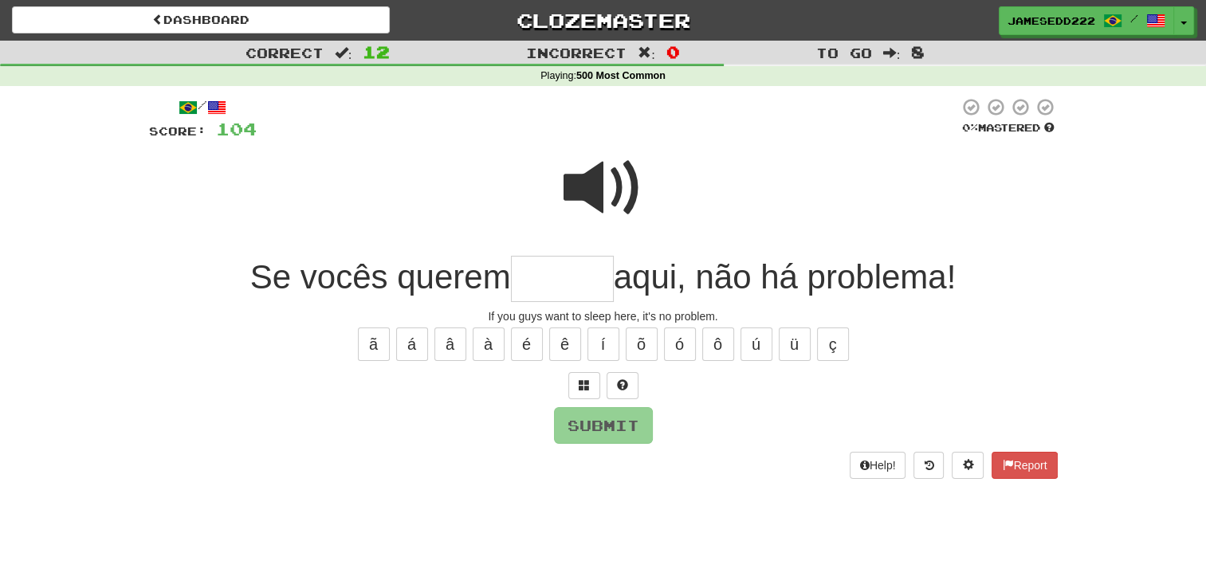
click at [603, 181] on span at bounding box center [604, 188] width 80 height 80
click at [571, 273] on input "text" at bounding box center [562, 279] width 103 height 47
type input "******"
click at [595, 434] on button "Submit" at bounding box center [604, 426] width 99 height 37
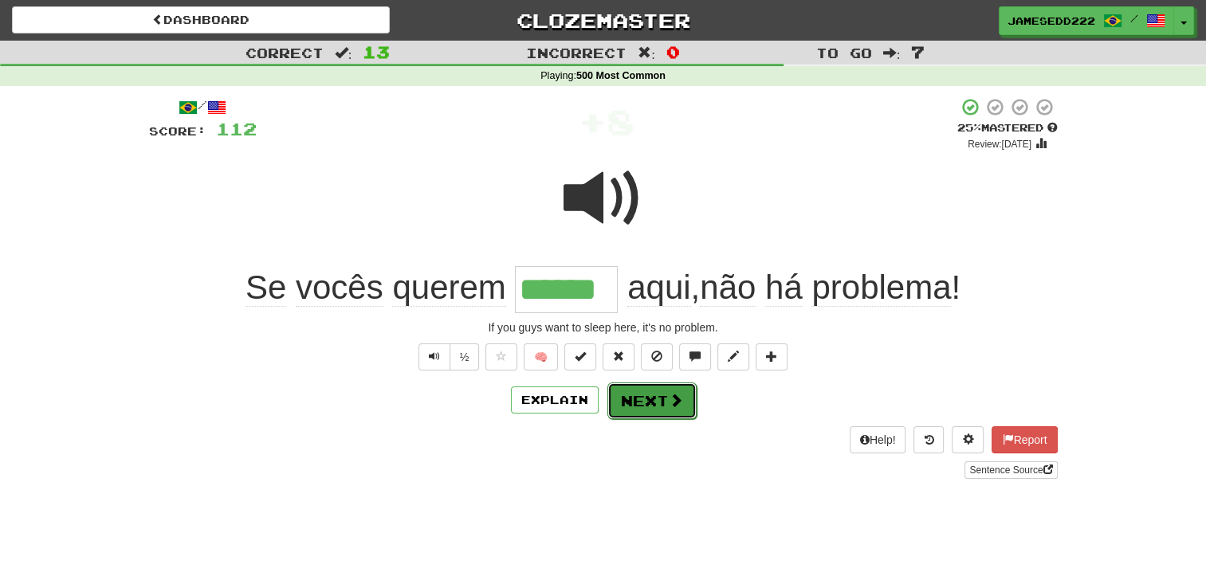
click at [631, 397] on button "Next" at bounding box center [651, 401] width 89 height 37
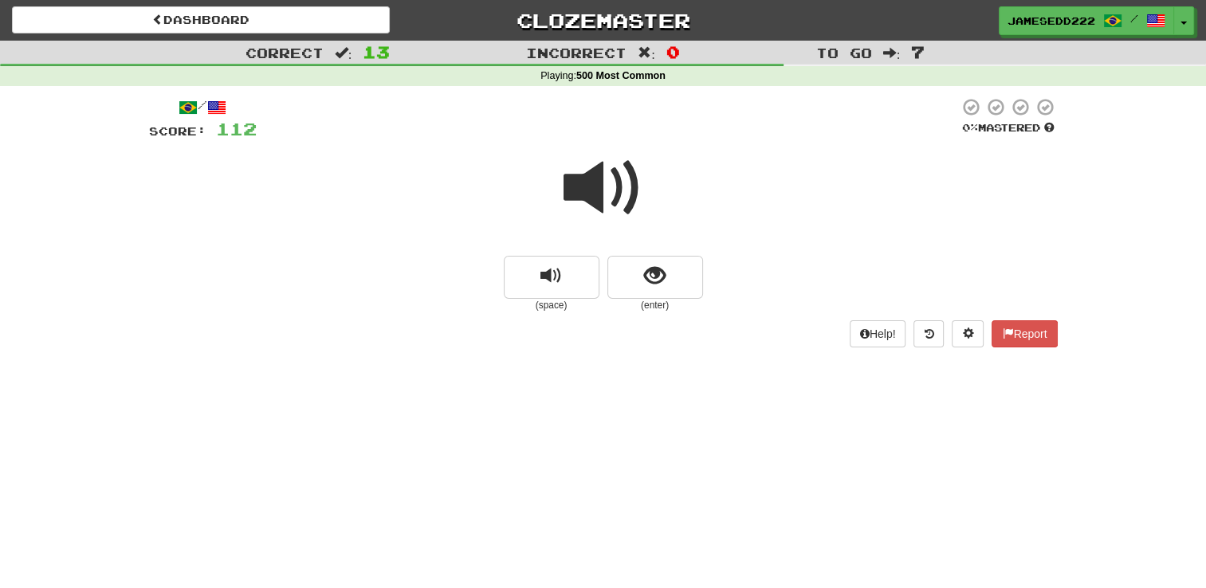
click at [583, 187] on span at bounding box center [604, 188] width 80 height 80
click at [631, 289] on button "show sentence" at bounding box center [655, 277] width 96 height 43
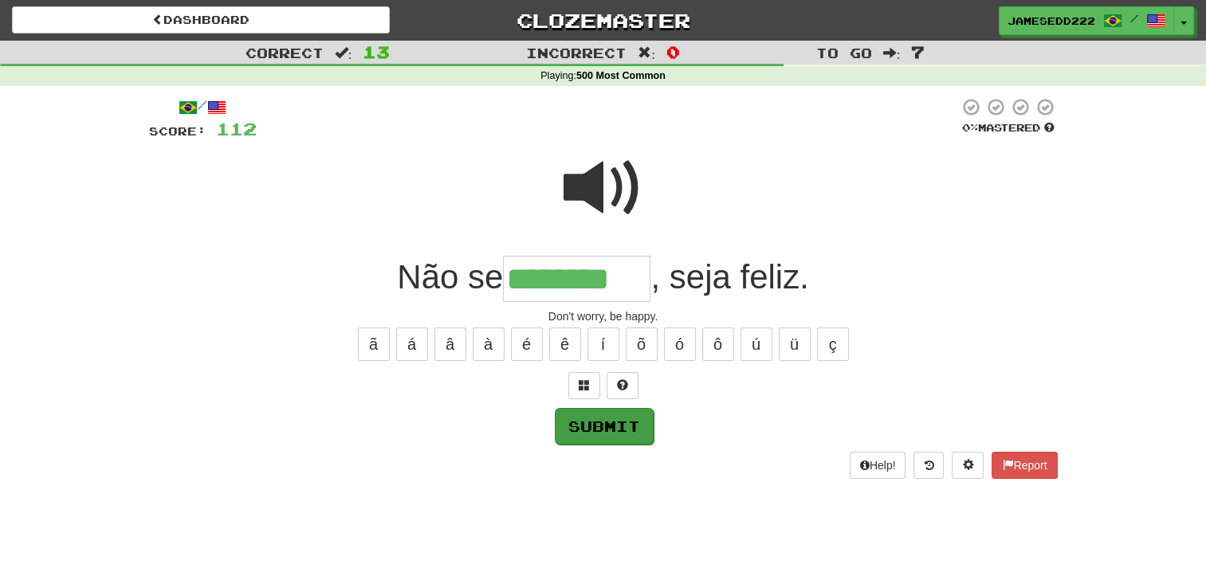
type input "********"
click at [622, 426] on button "Submit" at bounding box center [603, 425] width 99 height 37
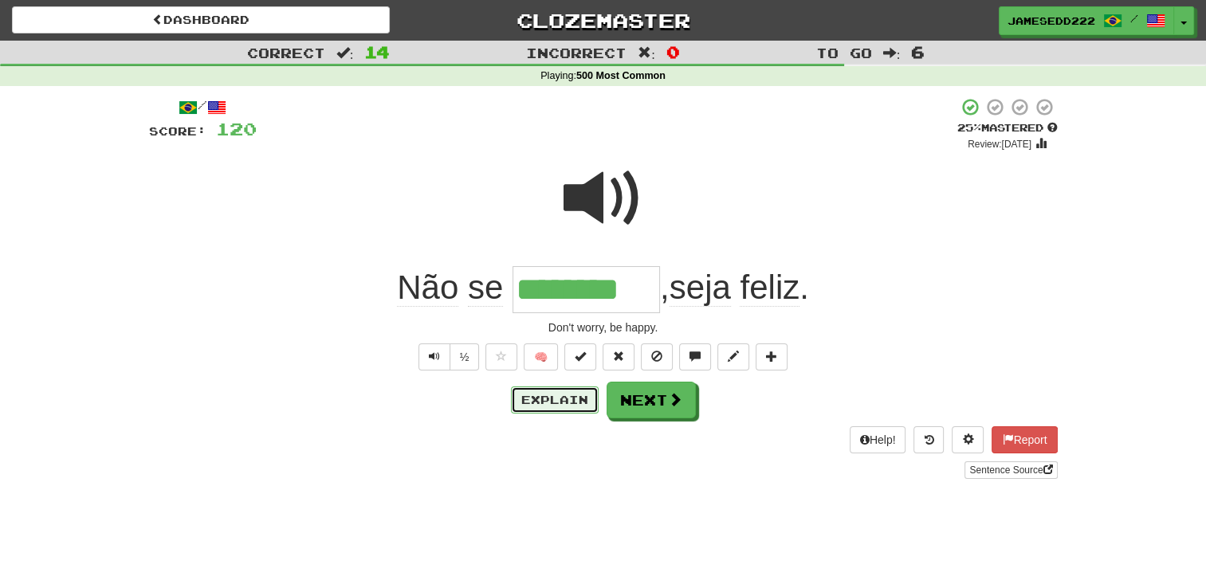
click at [560, 402] on button "Explain" at bounding box center [555, 400] width 88 height 27
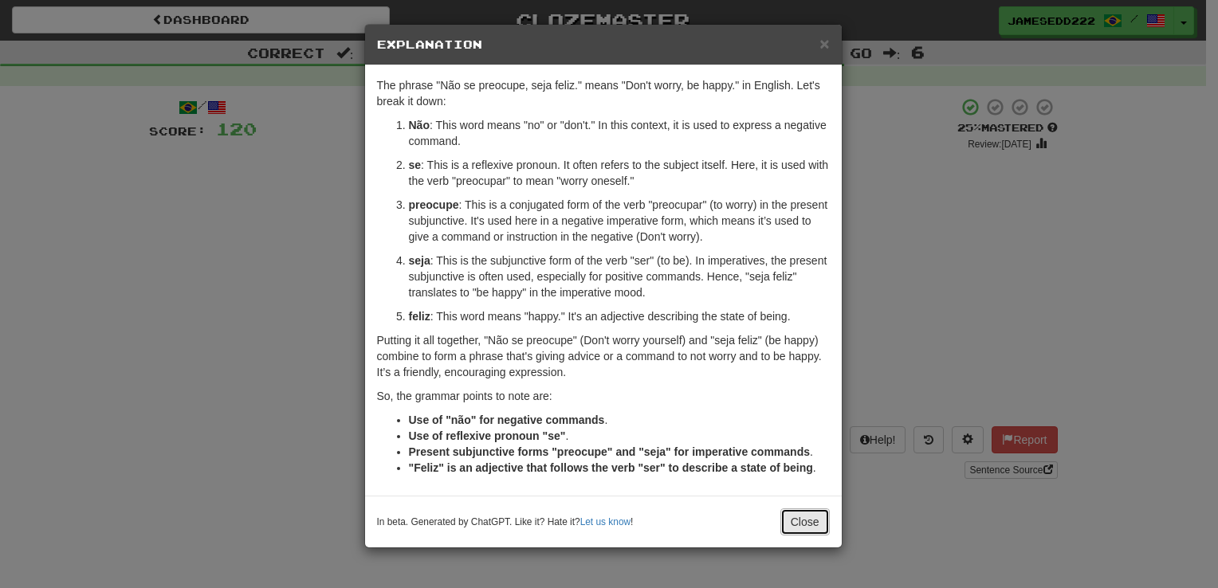
click at [817, 528] on button "Close" at bounding box center [804, 522] width 49 height 27
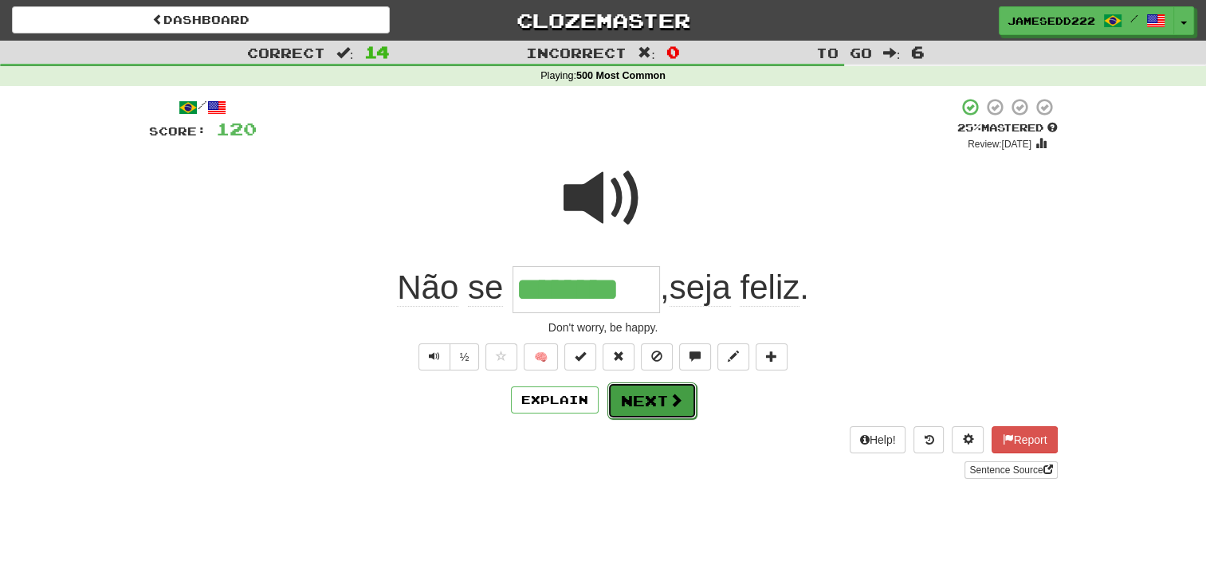
click at [679, 387] on button "Next" at bounding box center [651, 401] width 89 height 37
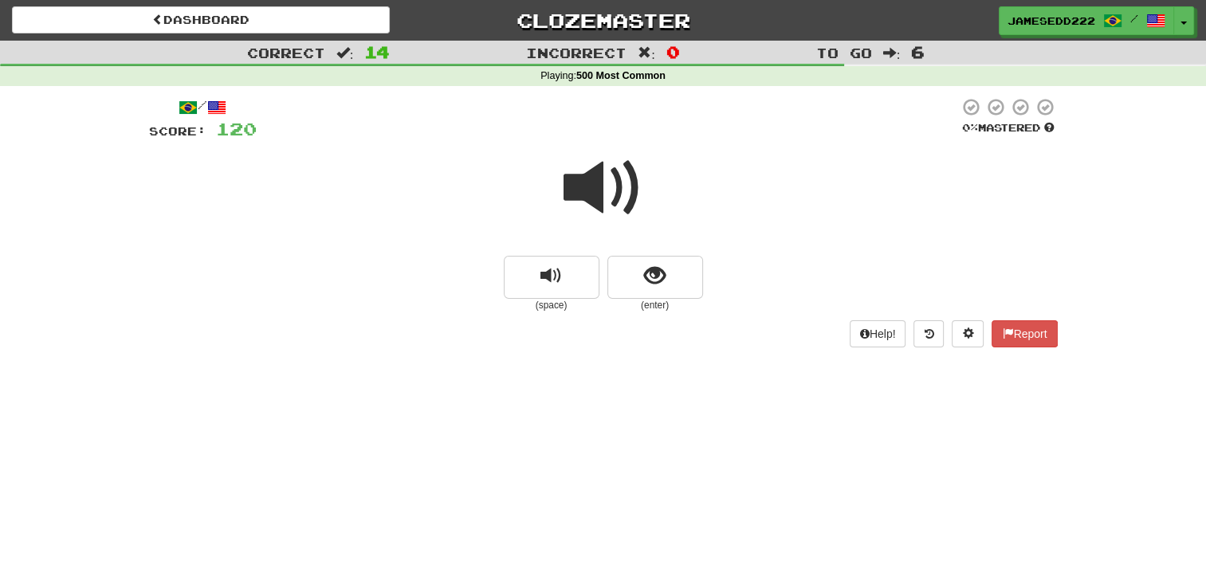
click at [622, 196] on span at bounding box center [604, 188] width 80 height 80
click at [642, 289] on button "show sentence" at bounding box center [655, 277] width 96 height 43
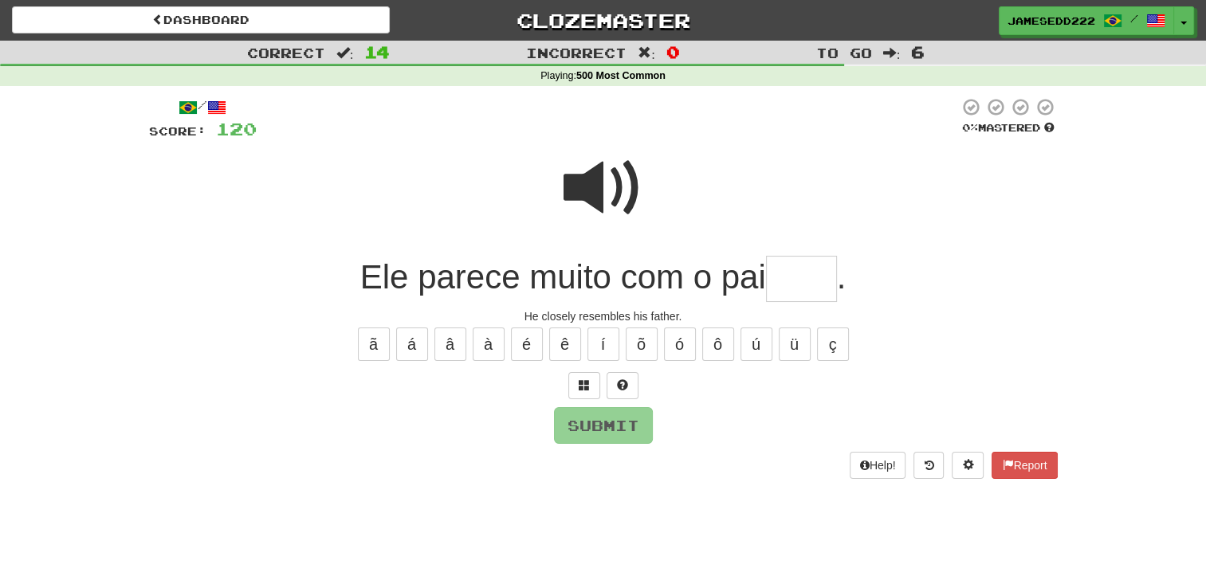
click at [827, 284] on input "text" at bounding box center [801, 279] width 71 height 47
type input "****"
click at [591, 422] on button "Submit" at bounding box center [604, 426] width 99 height 37
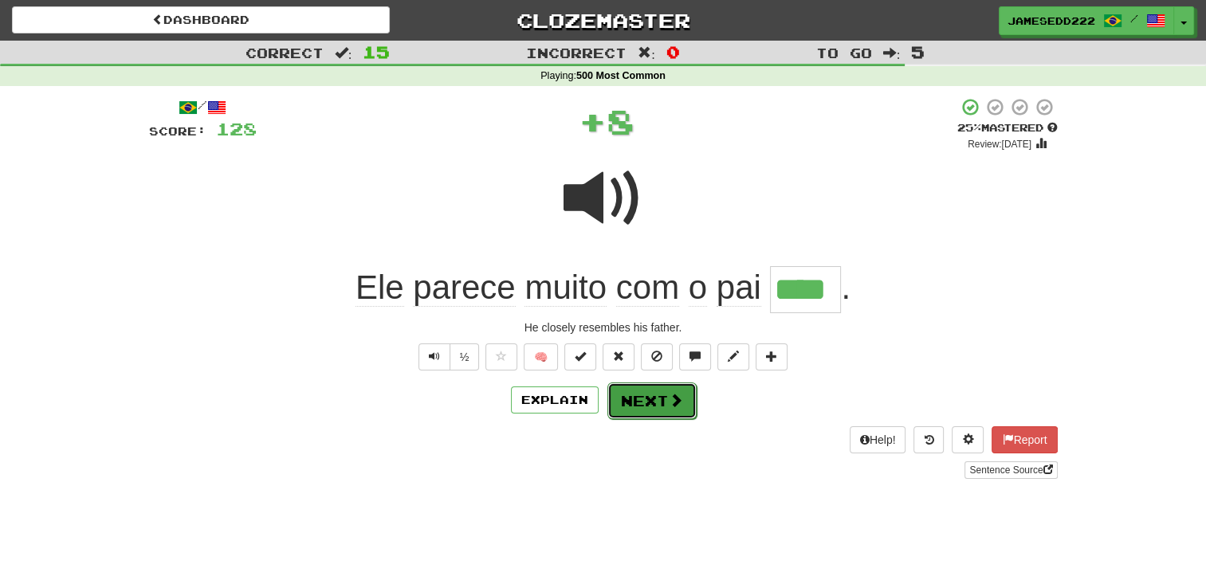
click at [645, 399] on button "Next" at bounding box center [651, 401] width 89 height 37
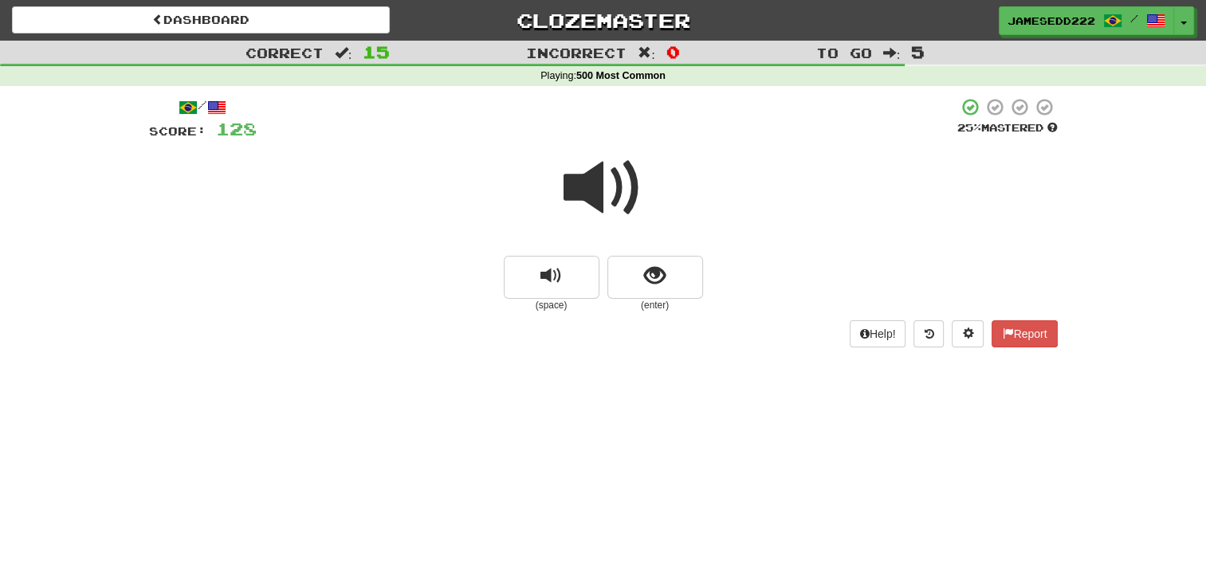
click at [622, 199] on span at bounding box center [604, 188] width 80 height 80
click at [615, 197] on span at bounding box center [604, 188] width 80 height 80
click at [599, 195] on span at bounding box center [604, 188] width 80 height 80
click at [673, 286] on button "show sentence" at bounding box center [655, 277] width 96 height 43
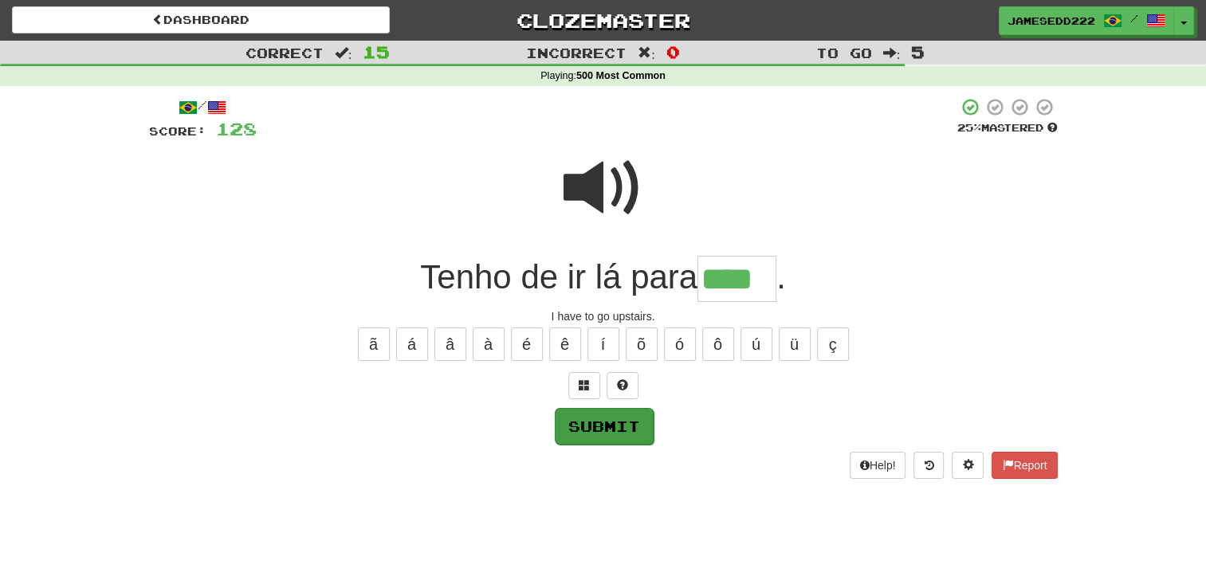
type input "****"
click at [599, 428] on button "Submit" at bounding box center [604, 426] width 99 height 37
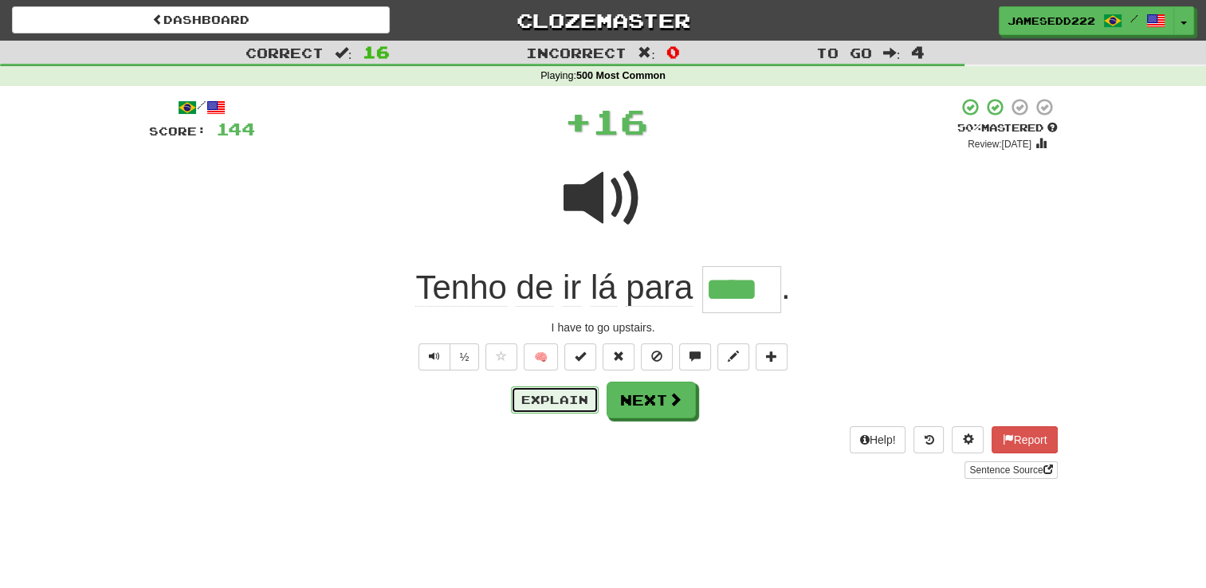
click at [558, 400] on button "Explain" at bounding box center [555, 400] width 88 height 27
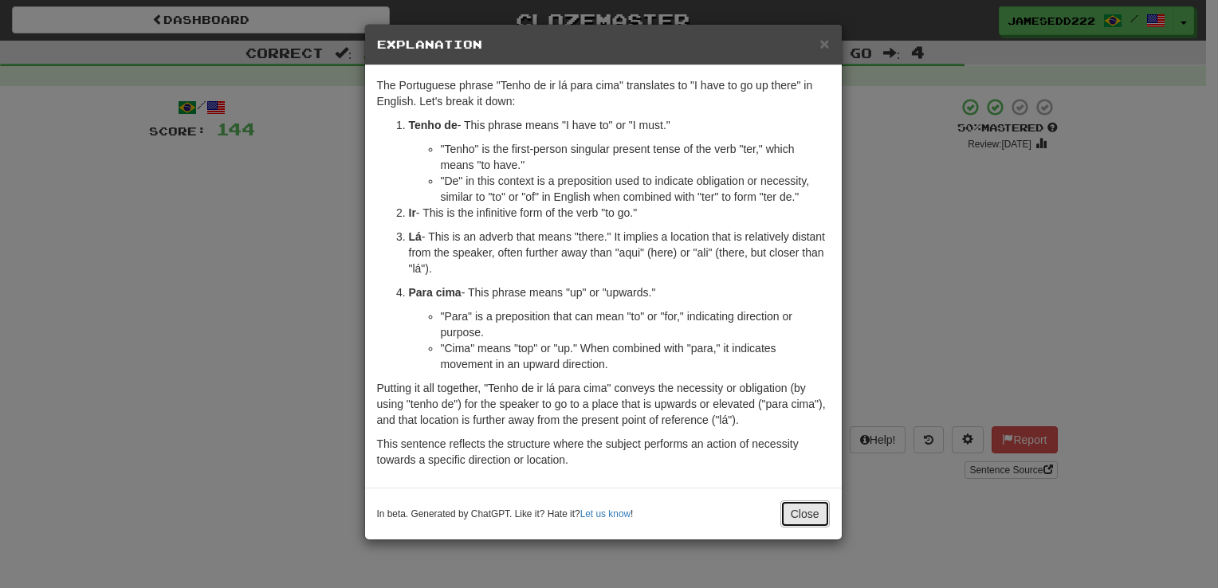
click at [811, 512] on button "Close" at bounding box center [804, 514] width 49 height 27
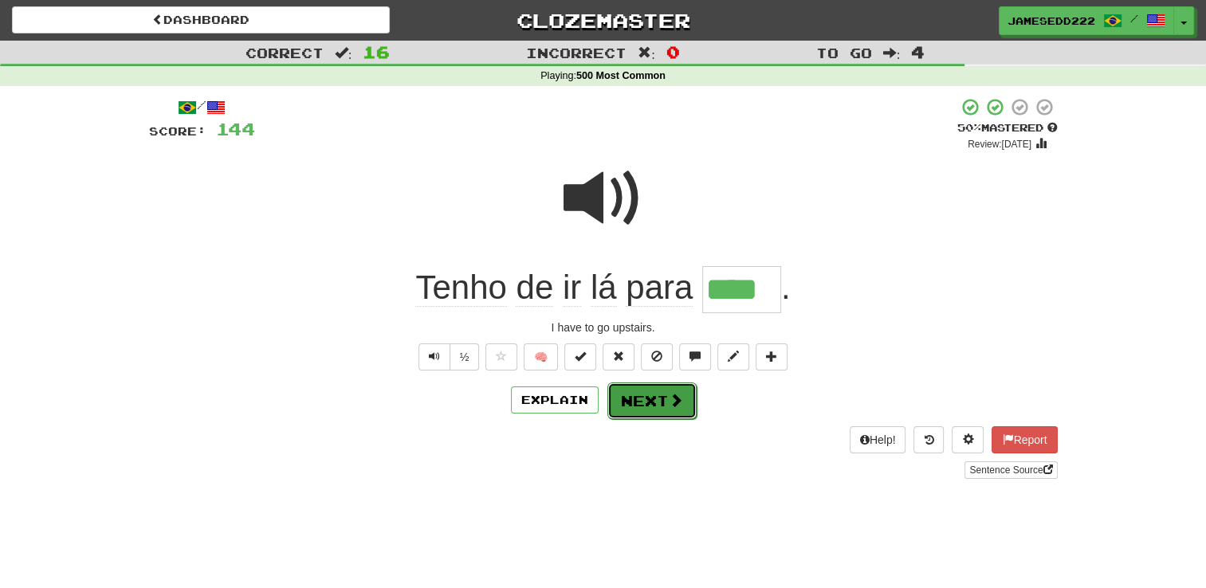
click at [651, 401] on button "Next" at bounding box center [651, 401] width 89 height 37
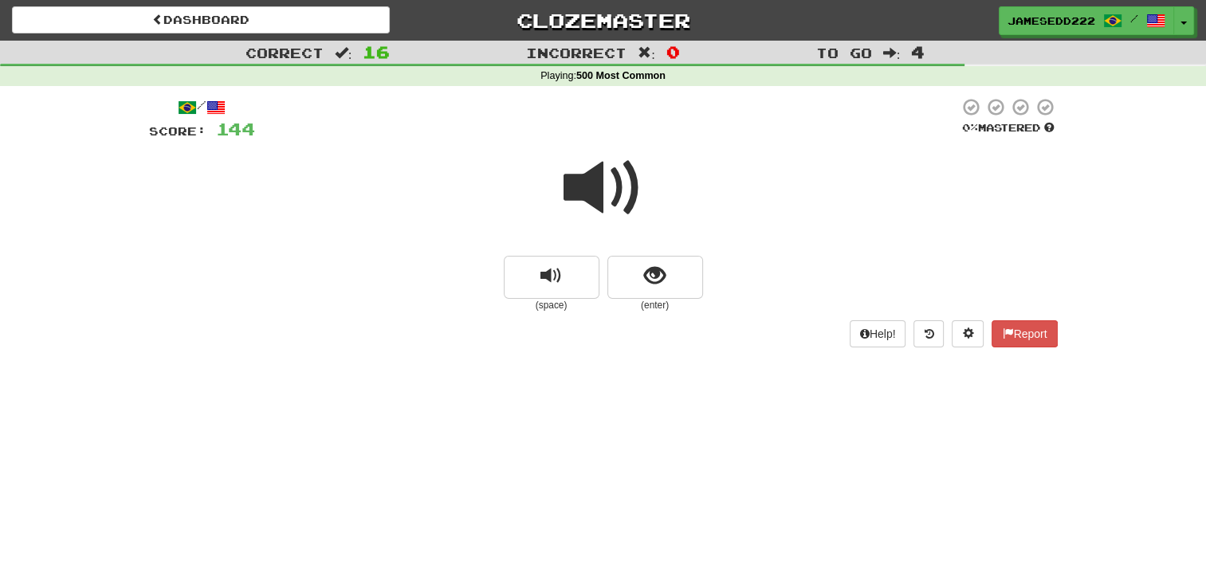
click at [613, 191] on span at bounding box center [604, 188] width 80 height 80
click at [661, 294] on button "show sentence" at bounding box center [655, 277] width 96 height 43
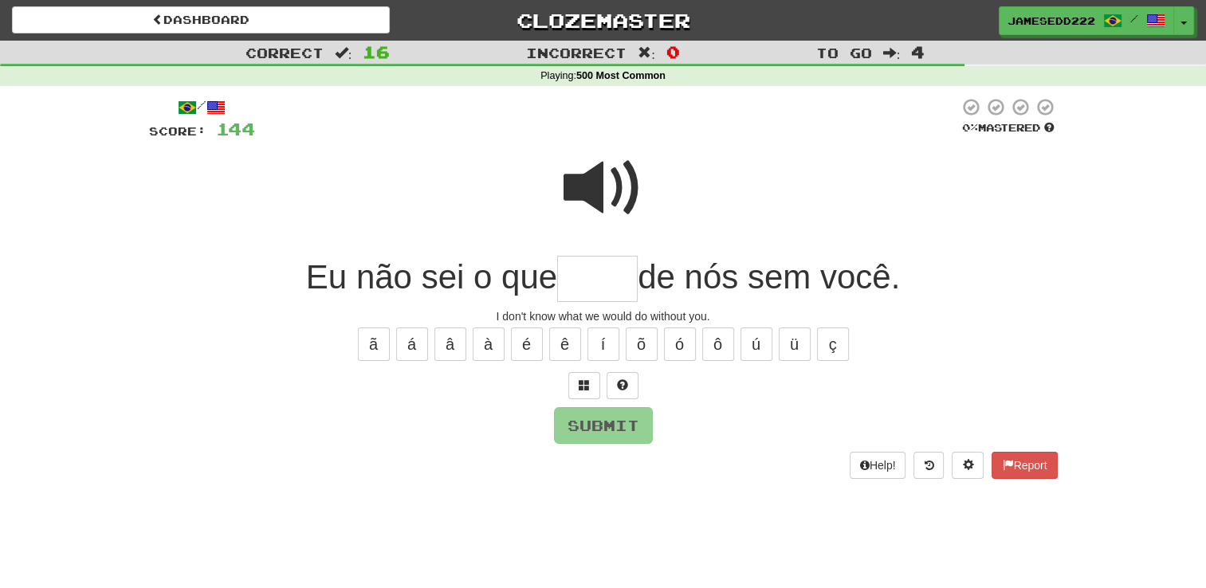
type input "*"
click at [583, 165] on span at bounding box center [604, 188] width 80 height 80
click at [620, 273] on input "text" at bounding box center [597, 279] width 81 height 47
type input "*****"
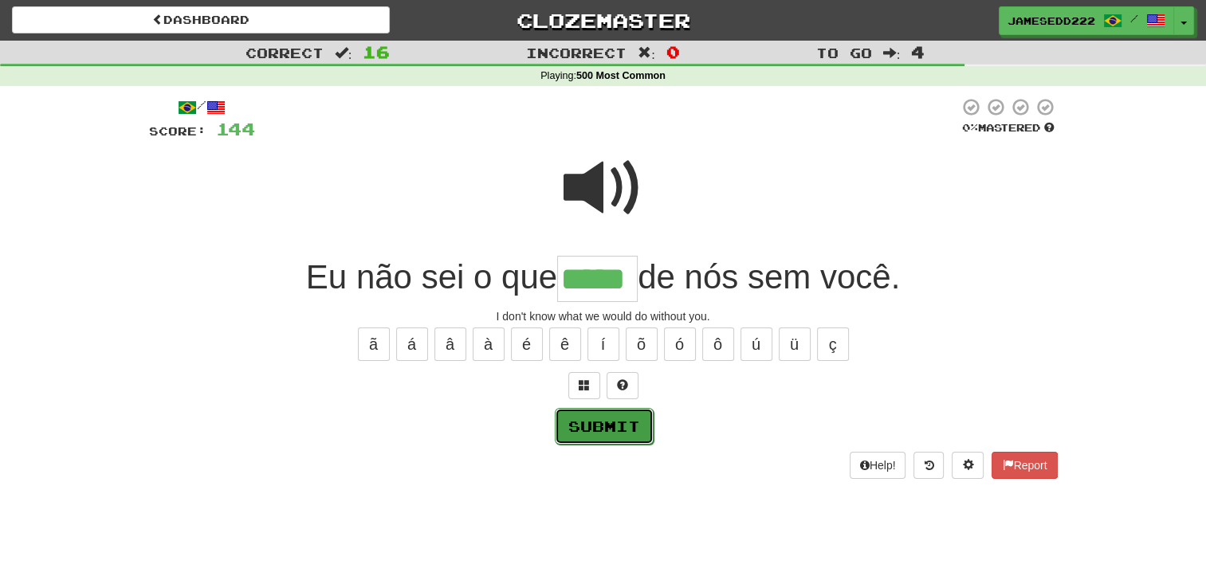
click at [625, 427] on button "Submit" at bounding box center [604, 426] width 99 height 37
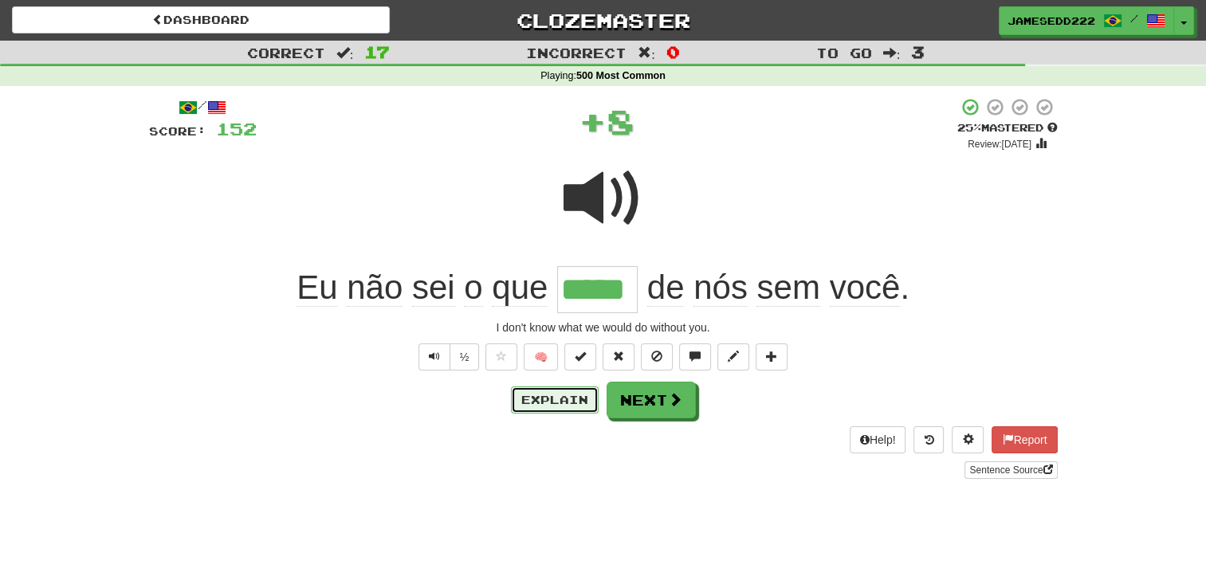
click at [571, 400] on button "Explain" at bounding box center [555, 400] width 88 height 27
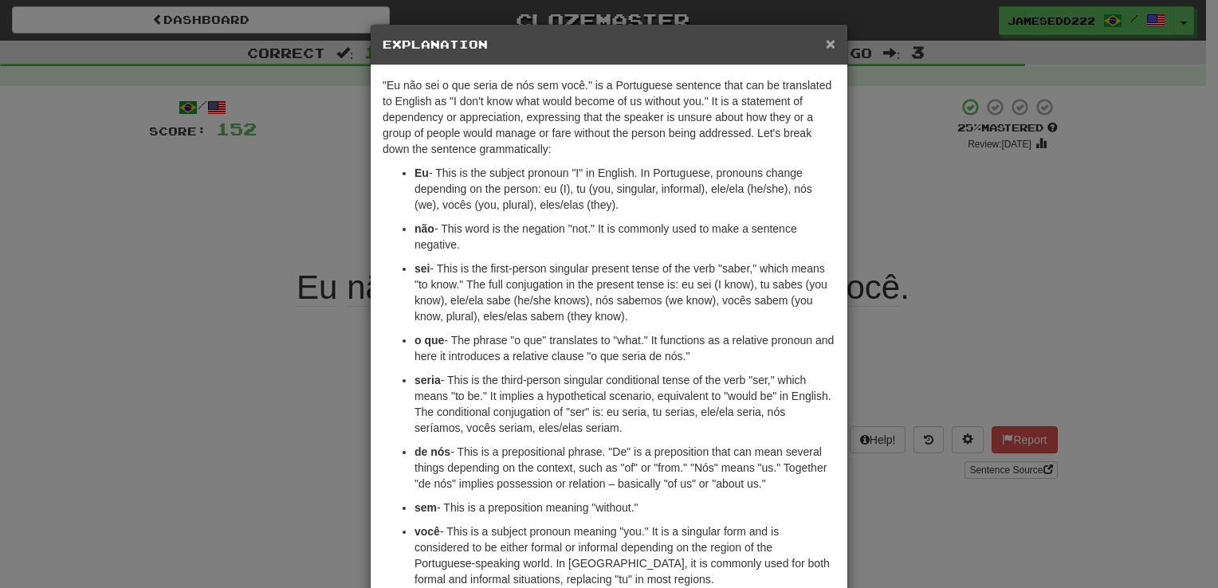
click at [826, 47] on span "×" at bounding box center [831, 43] width 10 height 18
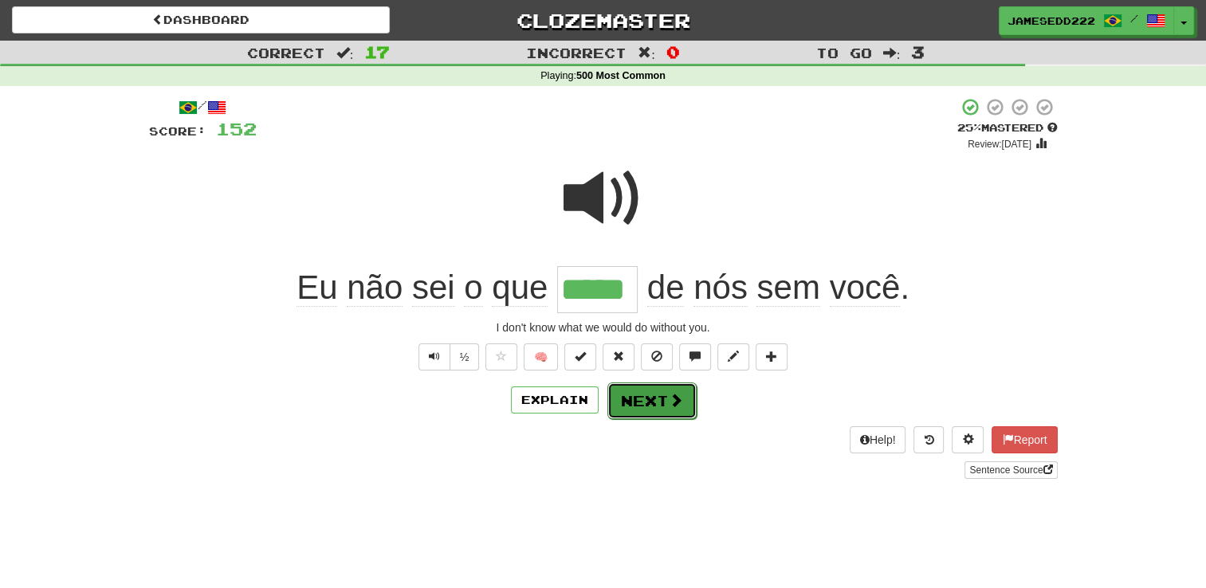
click at [681, 416] on button "Next" at bounding box center [651, 401] width 89 height 37
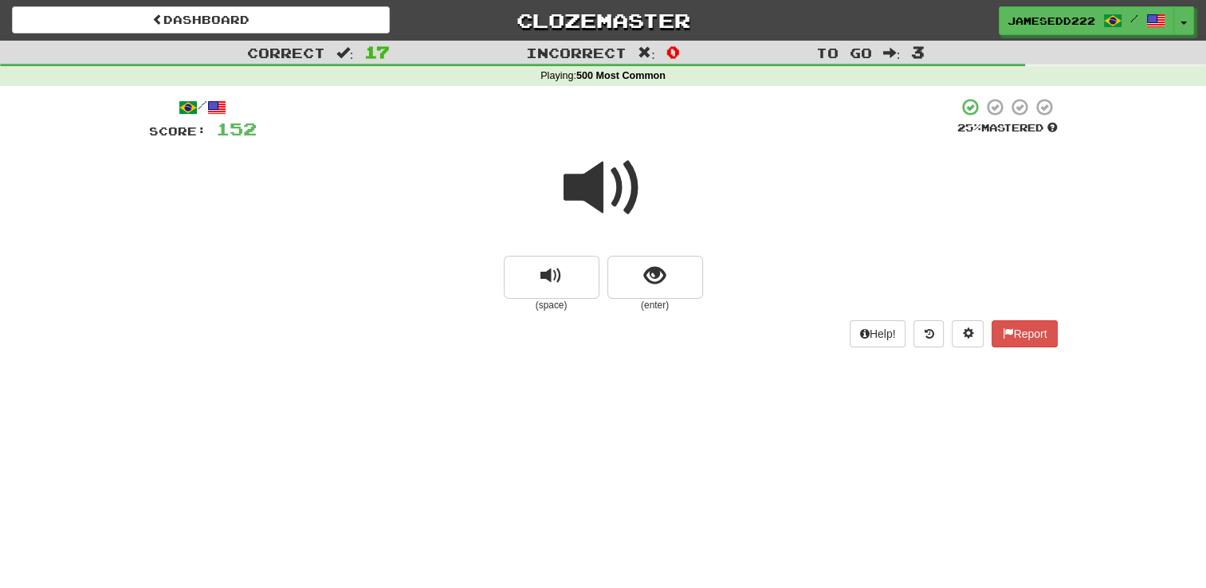
click at [626, 182] on span at bounding box center [604, 188] width 80 height 80
click at [664, 257] on button "show sentence" at bounding box center [655, 277] width 96 height 43
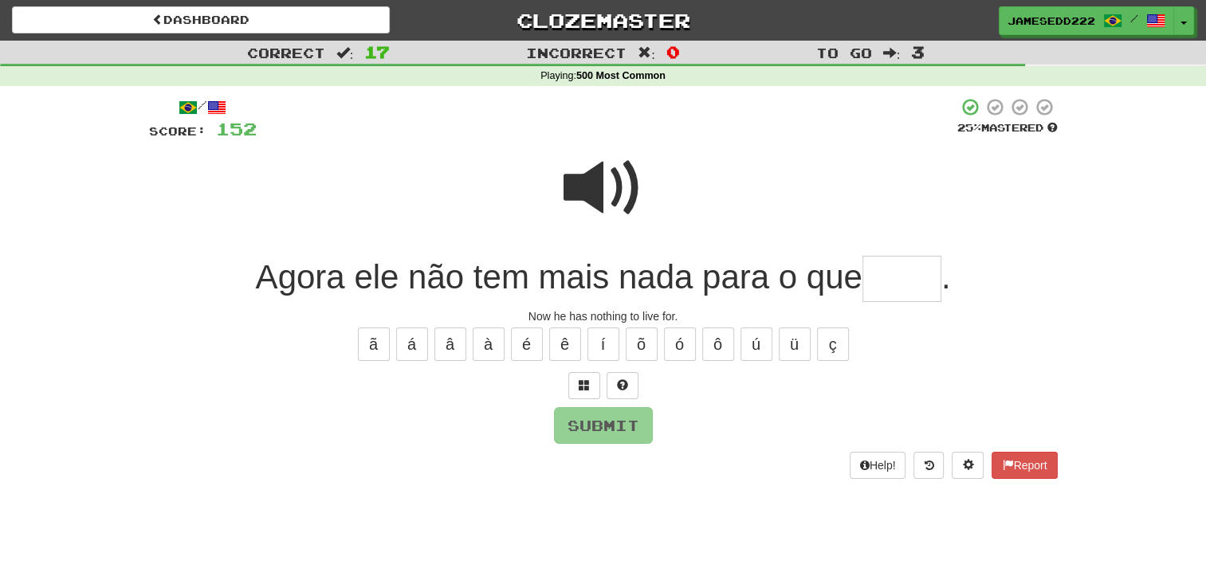
click at [896, 285] on input "text" at bounding box center [901, 279] width 79 height 47
type input "*****"
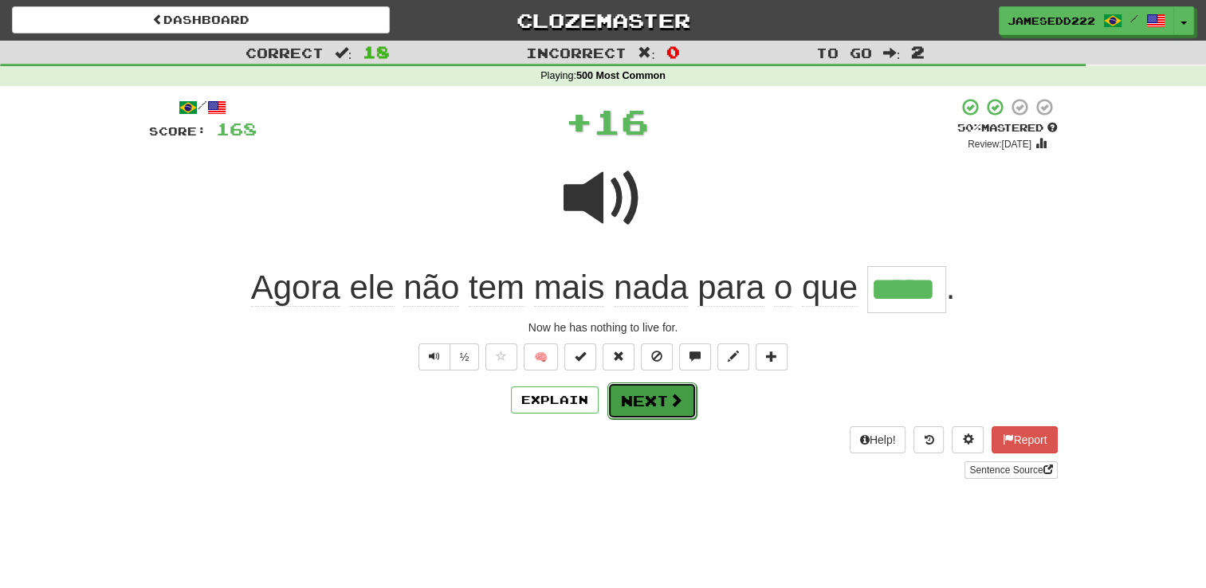
click at [657, 410] on button "Next" at bounding box center [651, 401] width 89 height 37
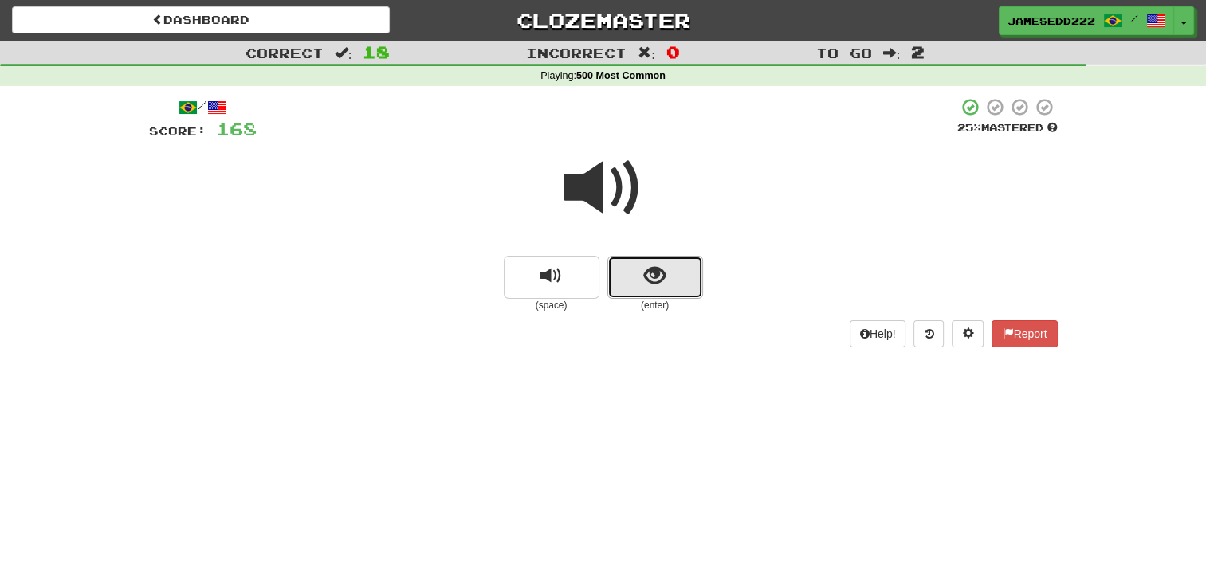
click at [655, 277] on span "show sentence" at bounding box center [655, 276] width 22 height 22
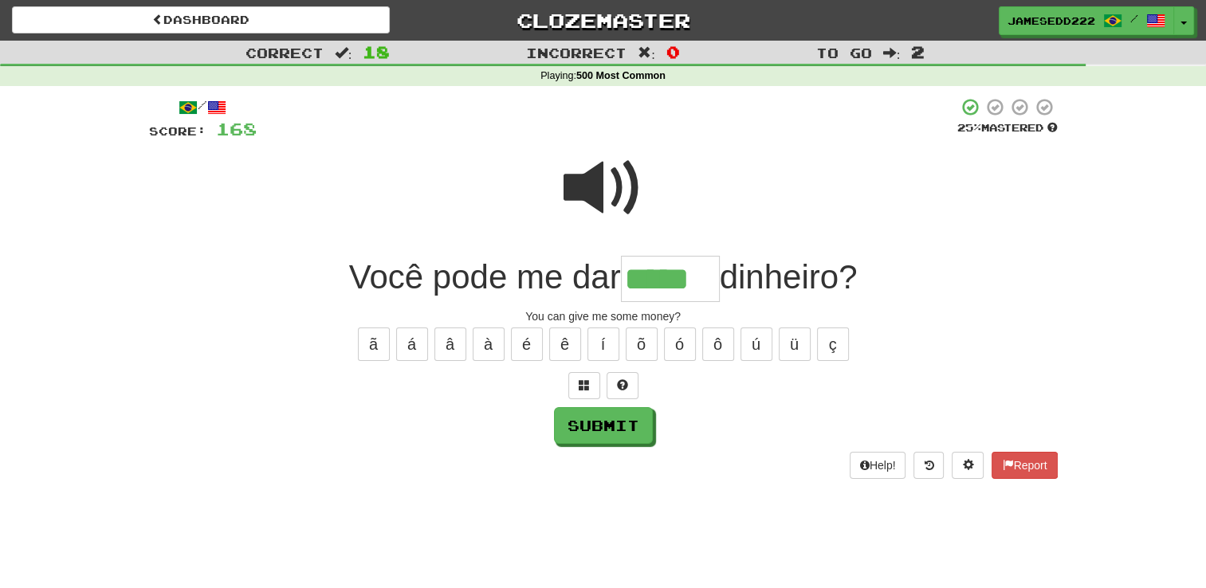
type input "*****"
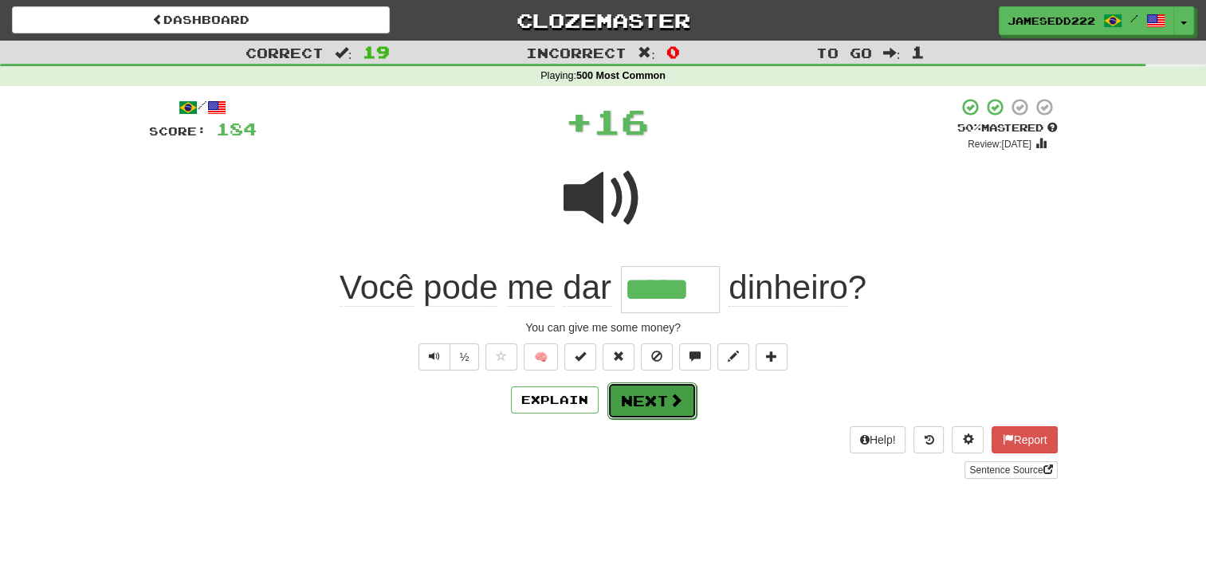
click at [676, 399] on span at bounding box center [676, 400] width 14 height 14
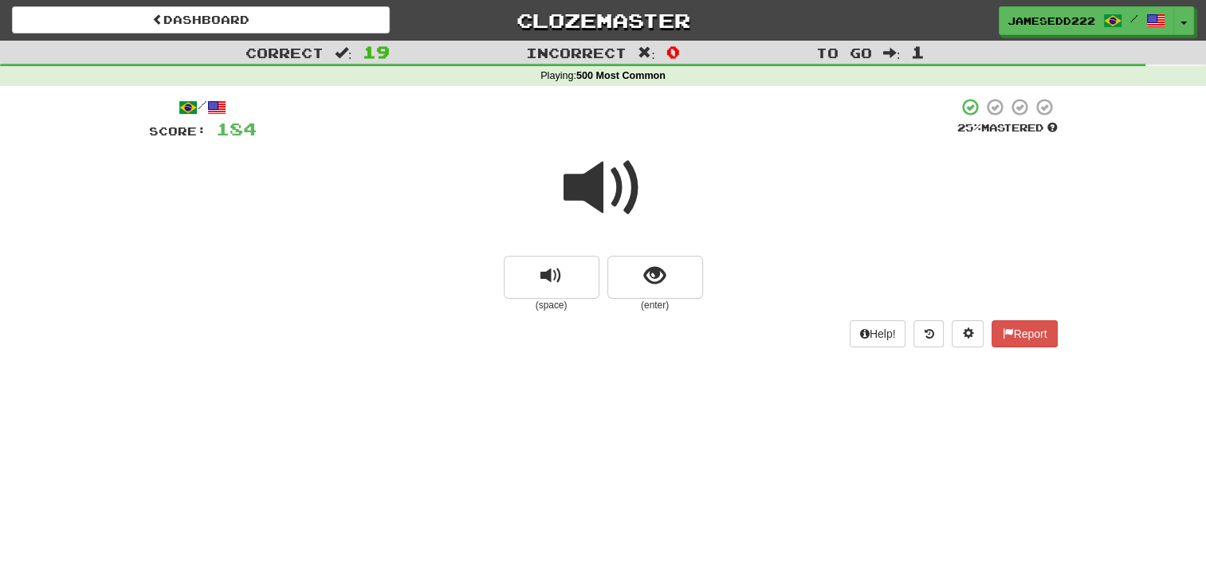
click at [587, 180] on span at bounding box center [604, 188] width 80 height 80
click at [657, 284] on span "show sentence" at bounding box center [655, 276] width 22 height 22
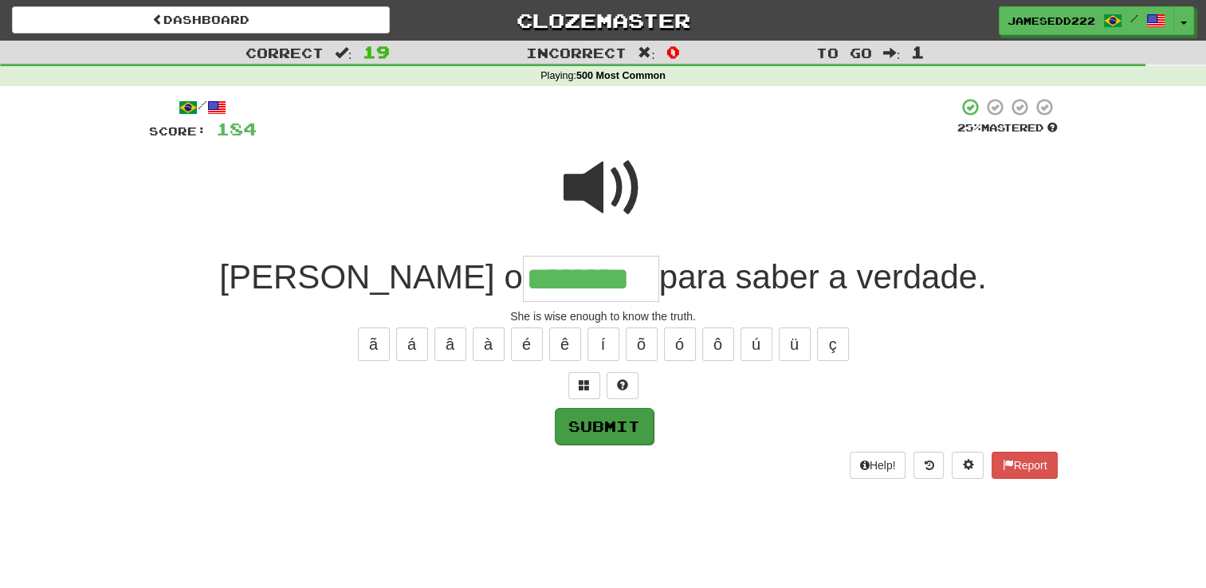
type input "********"
click at [610, 430] on button "Submit" at bounding box center [604, 426] width 99 height 37
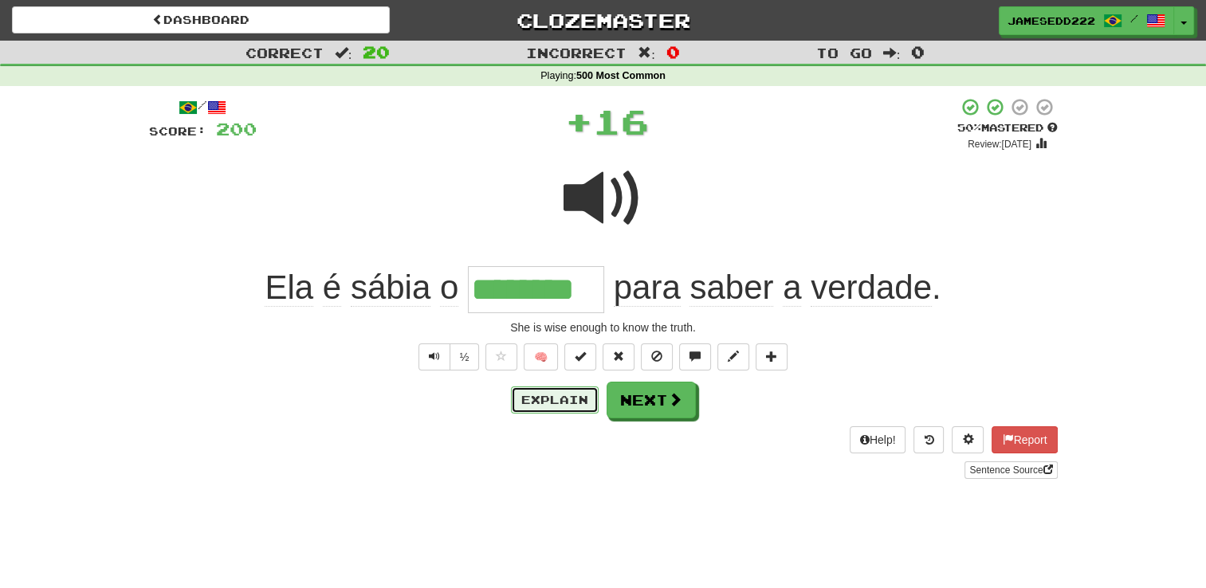
click at [561, 404] on button "Explain" at bounding box center [555, 400] width 88 height 27
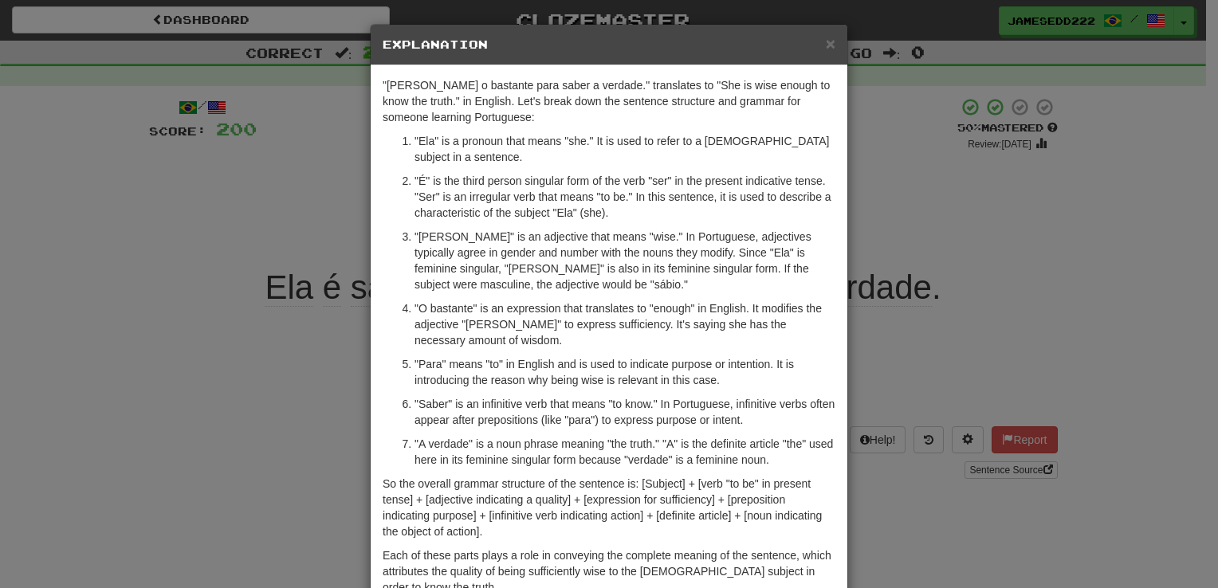
click at [809, 44] on h5 "Explanation" at bounding box center [609, 45] width 453 height 16
click at [826, 44] on span "×" at bounding box center [831, 43] width 10 height 18
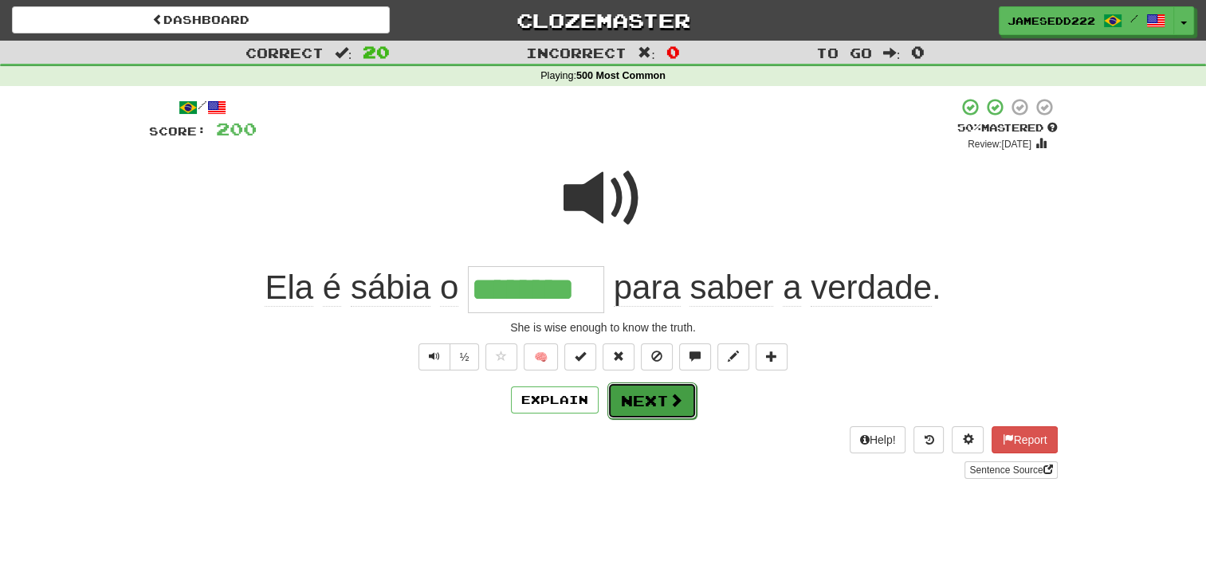
click at [650, 395] on button "Next" at bounding box center [651, 401] width 89 height 37
